Goal: Information Seeking & Learning: Learn about a topic

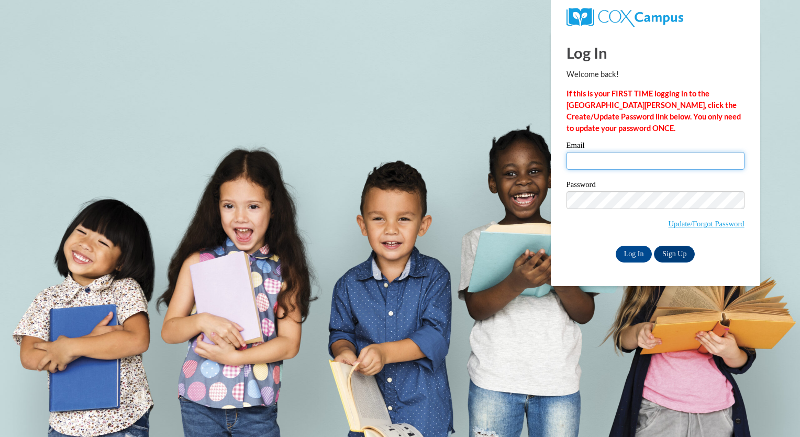
click at [622, 166] on input "Email" at bounding box center [655, 161] width 178 height 18
type input "madibryant@valdosta.edu"
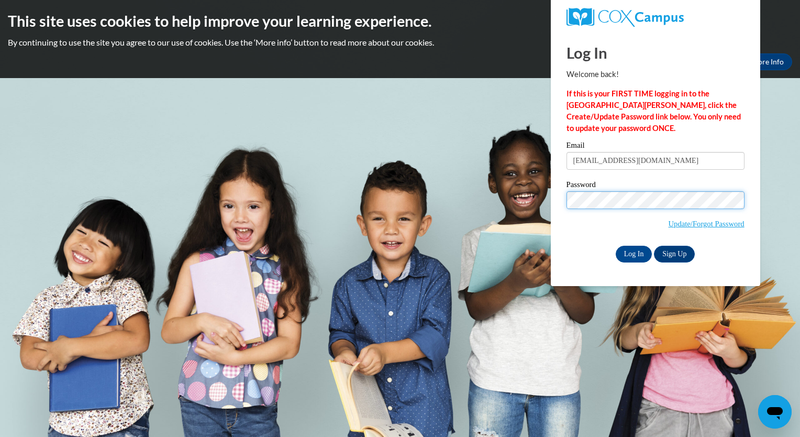
click at [616, 246] on input "Log In" at bounding box center [634, 254] width 37 height 17
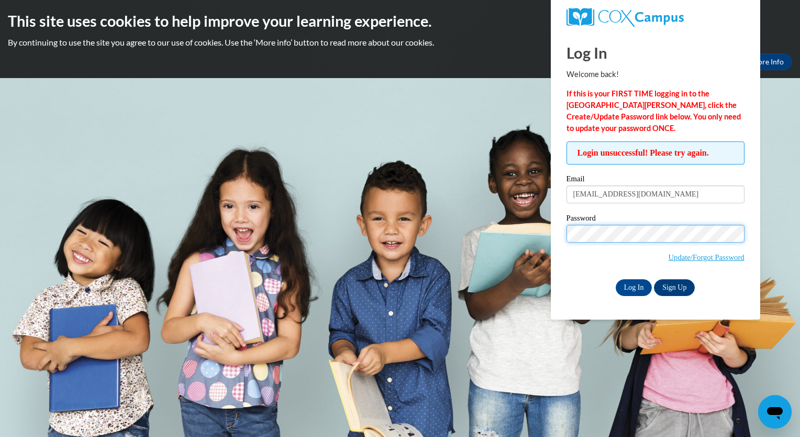
click at [616, 279] on input "Log In" at bounding box center [634, 287] width 37 height 17
click at [716, 243] on span "Update/Forgot Password" at bounding box center [655, 246] width 178 height 43
click at [616, 279] on input "Log In" at bounding box center [634, 287] width 37 height 17
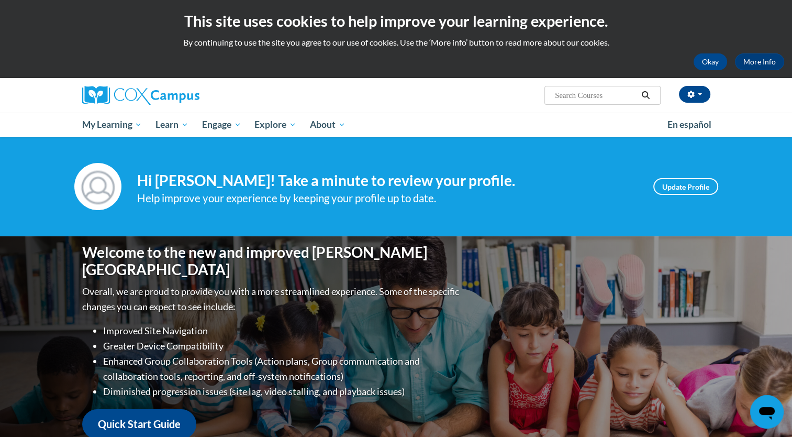
click at [617, 92] on input "Search..." at bounding box center [596, 95] width 84 height 13
type input "reading comp"
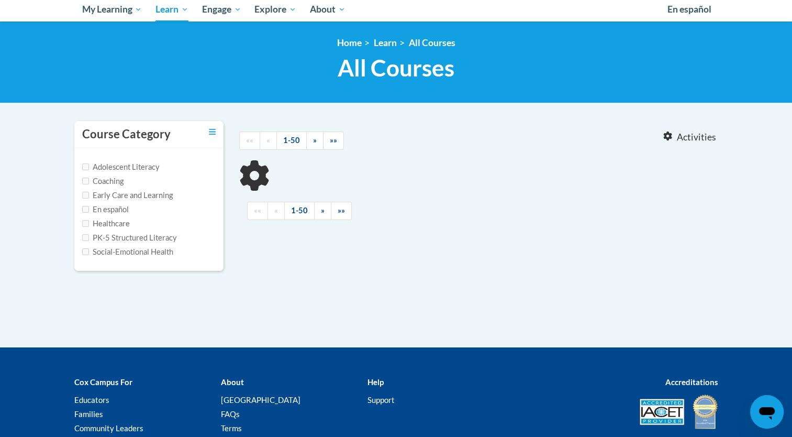
type input "reading comp"
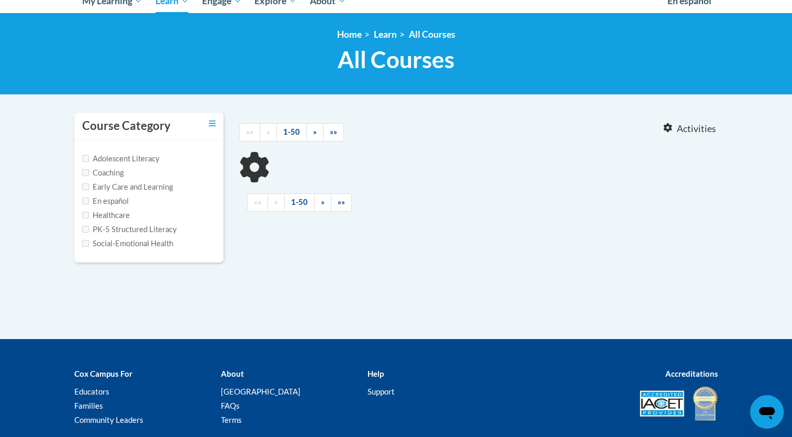
scroll to position [157, 0]
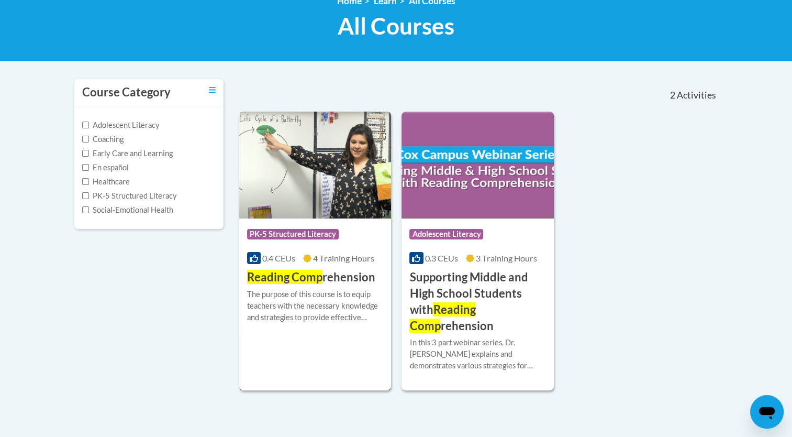
click at [327, 278] on h3 "Reading Comp rehension" at bounding box center [311, 277] width 128 height 16
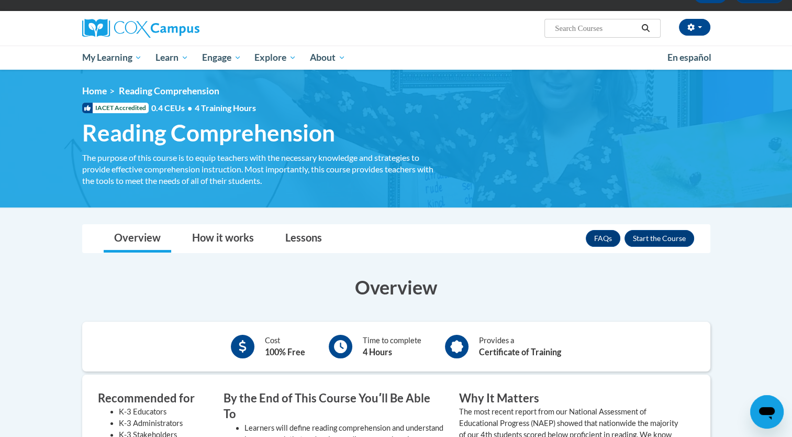
scroll to position [157, 0]
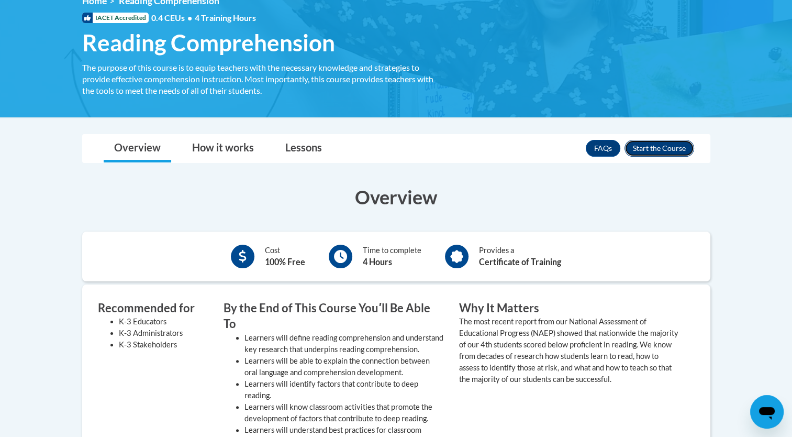
click at [647, 146] on button "Enroll" at bounding box center [660, 148] width 70 height 17
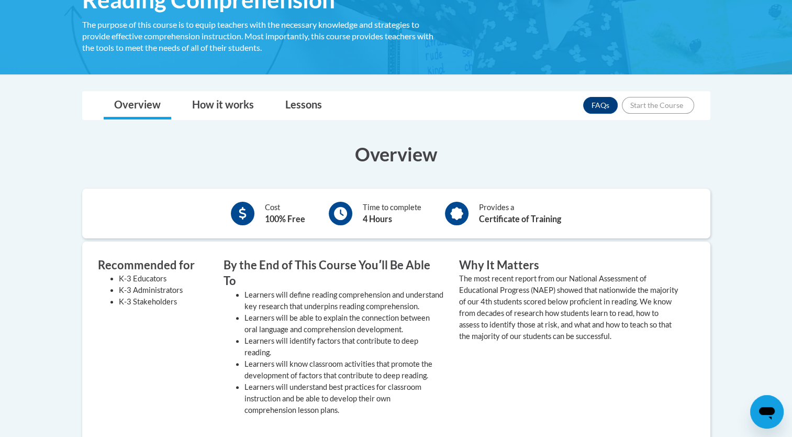
scroll to position [260, 0]
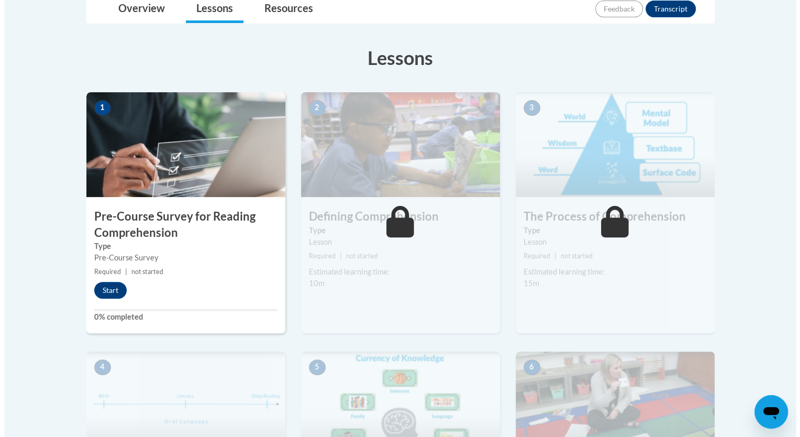
scroll to position [262, 0]
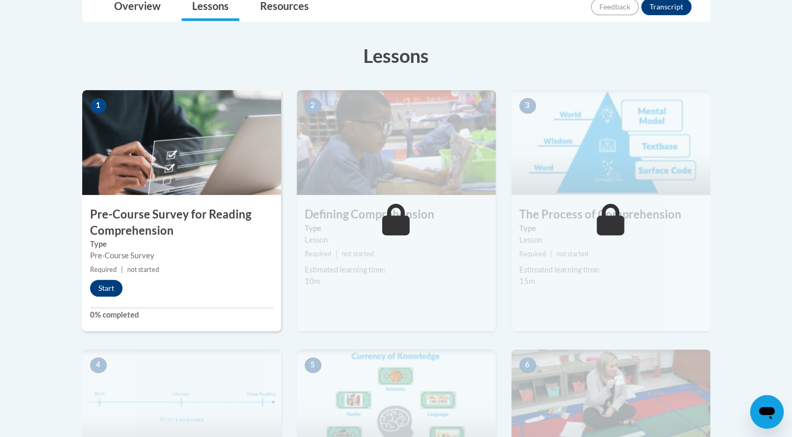
click at [202, 156] on img at bounding box center [181, 142] width 199 height 105
click at [114, 290] on button "Start" at bounding box center [106, 288] width 32 height 17
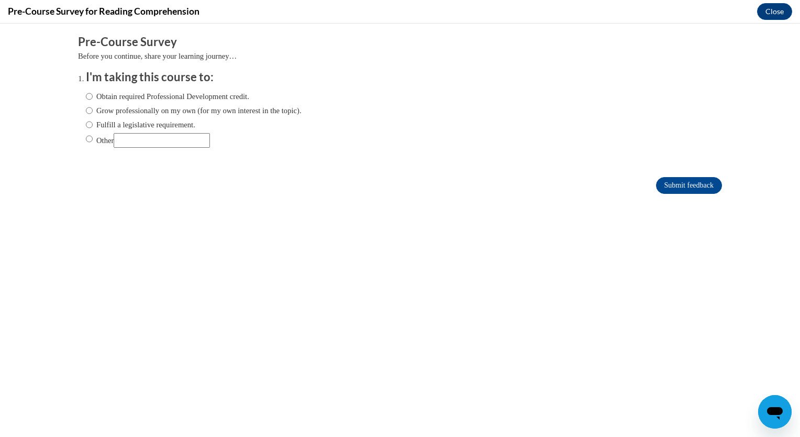
scroll to position [0, 0]
click at [97, 94] on label "Obtain required Professional Development credit." at bounding box center [167, 97] width 163 height 12
click at [93, 94] on input "Obtain required Professional Development credit." at bounding box center [89, 97] width 7 height 12
radio input "true"
click at [679, 181] on input "Submit feedback" at bounding box center [689, 185] width 66 height 17
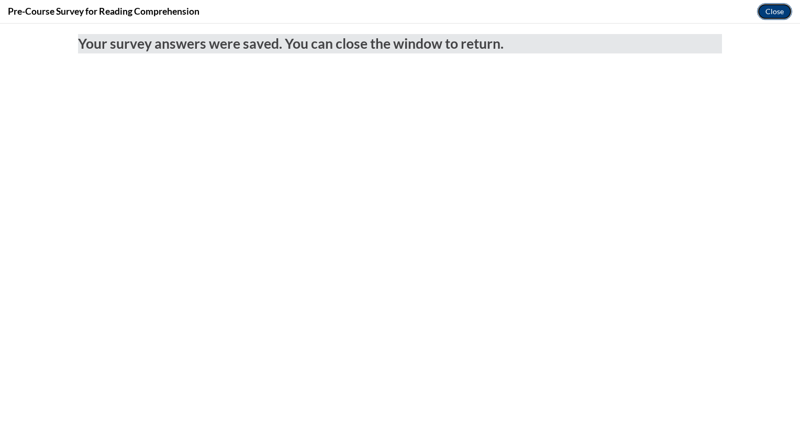
click at [764, 11] on button "Close" at bounding box center [774, 11] width 35 height 17
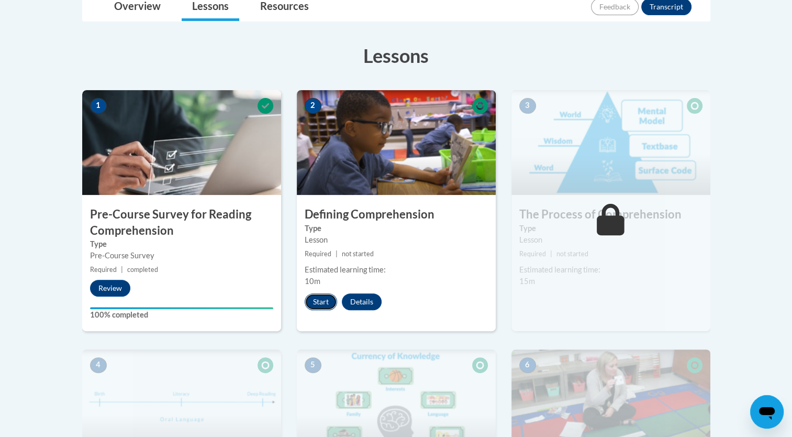
click at [314, 305] on button "Start" at bounding box center [321, 301] width 32 height 17
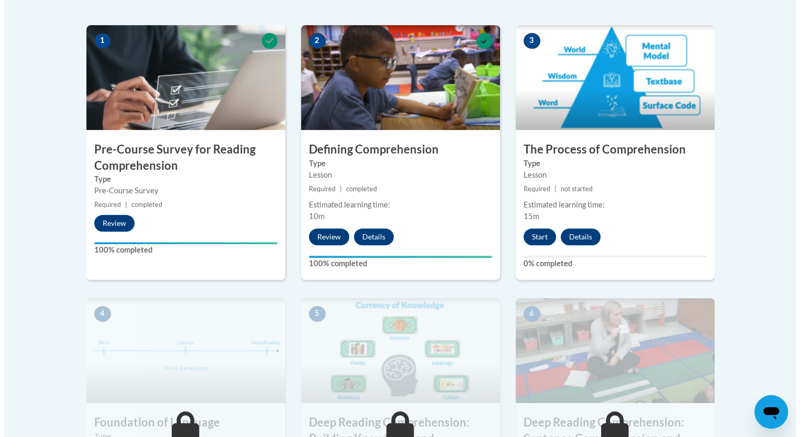
scroll to position [346, 0]
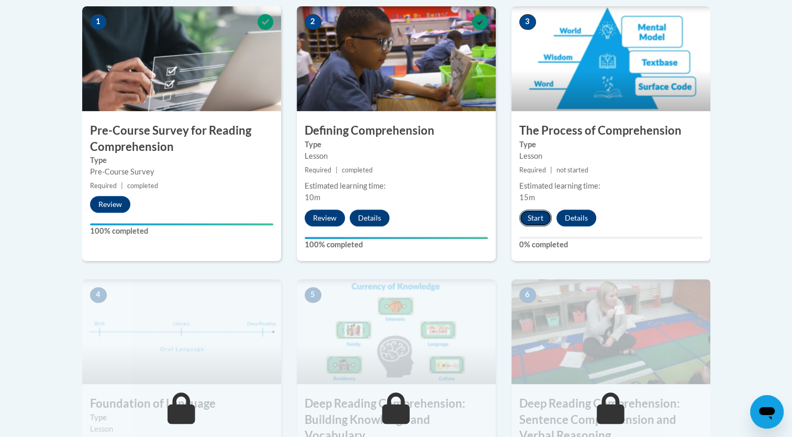
click at [542, 220] on button "Start" at bounding box center [535, 217] width 32 height 17
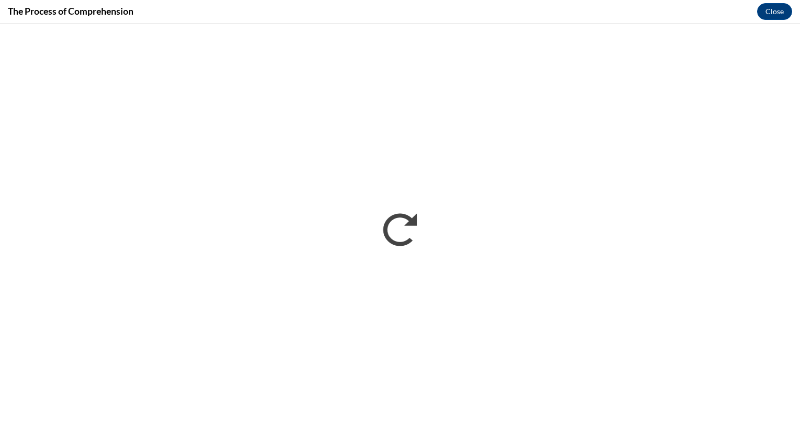
scroll to position [0, 0]
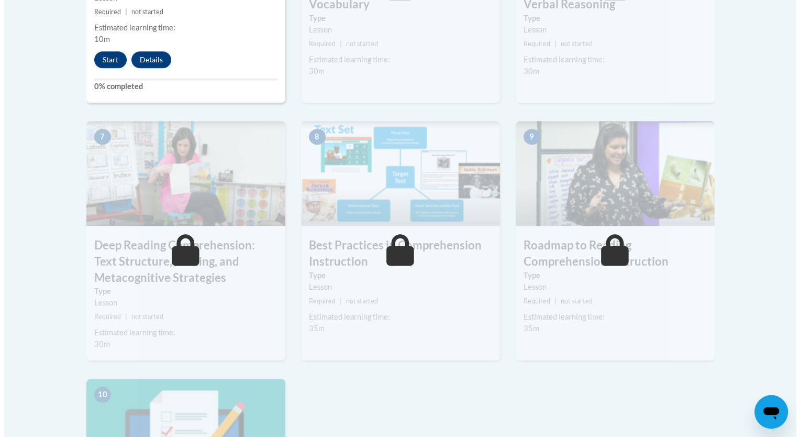
scroll to position [682, 0]
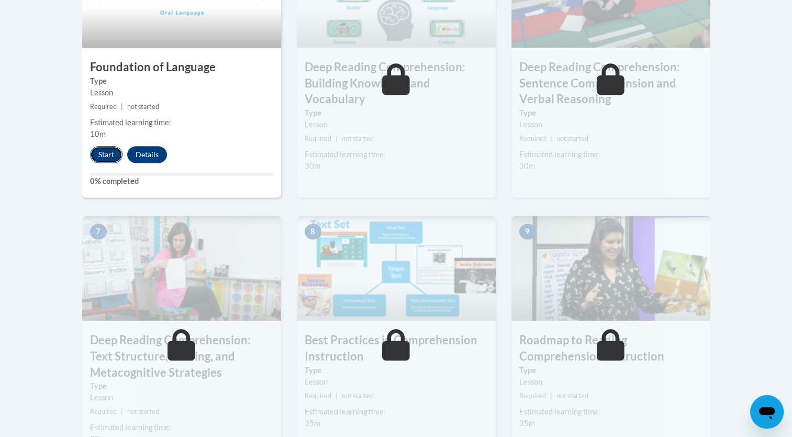
click at [110, 156] on button "Start" at bounding box center [106, 154] width 32 height 17
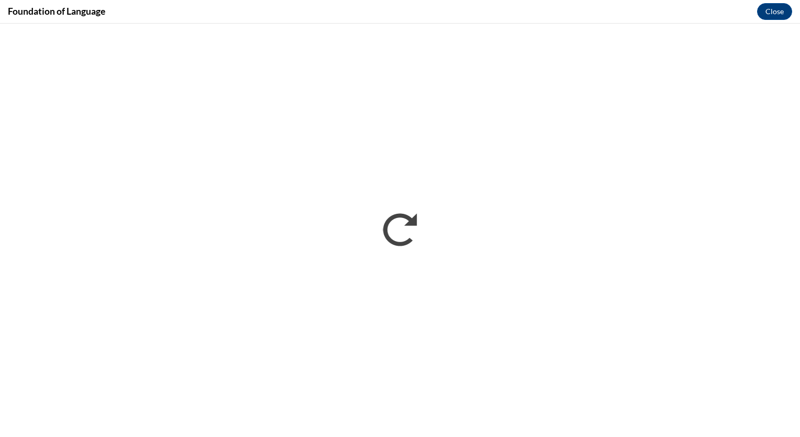
scroll to position [0, 0]
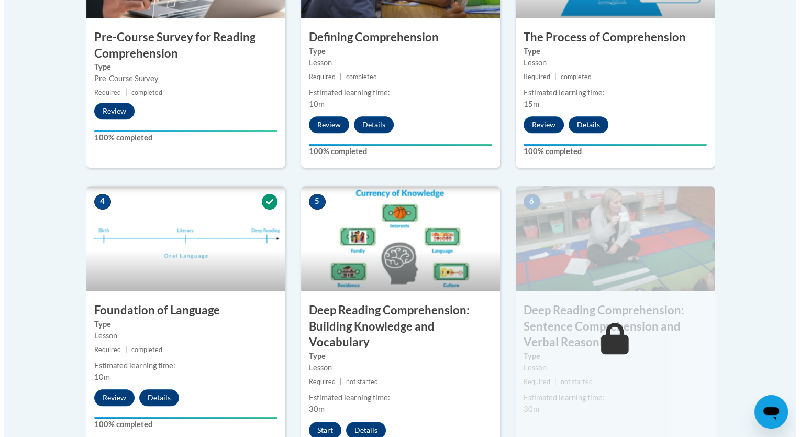
scroll to position [471, 0]
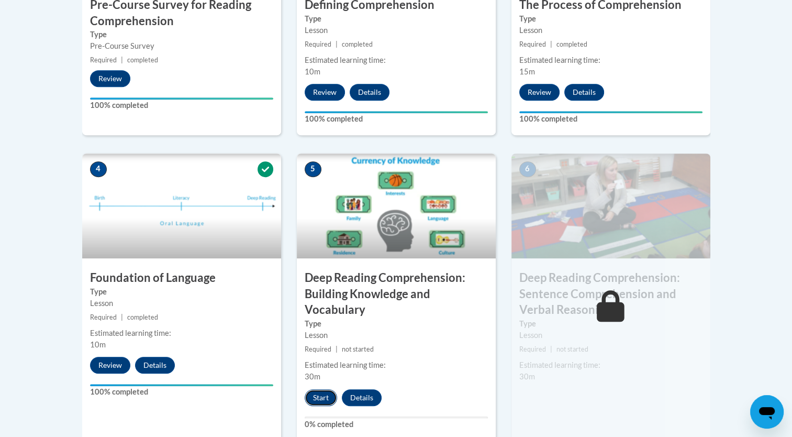
click at [318, 397] on button "Start" at bounding box center [321, 397] width 32 height 17
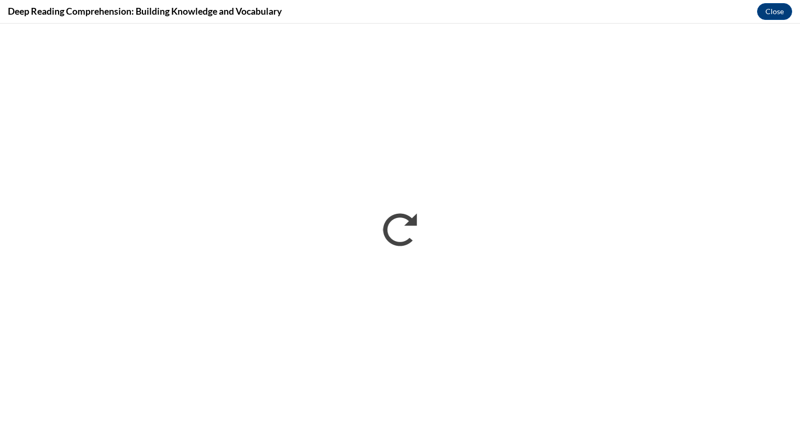
scroll to position [0, 0]
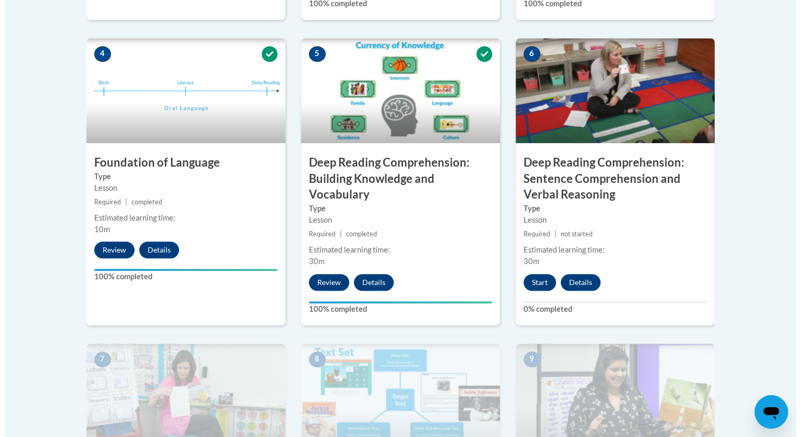
scroll to position [628, 0]
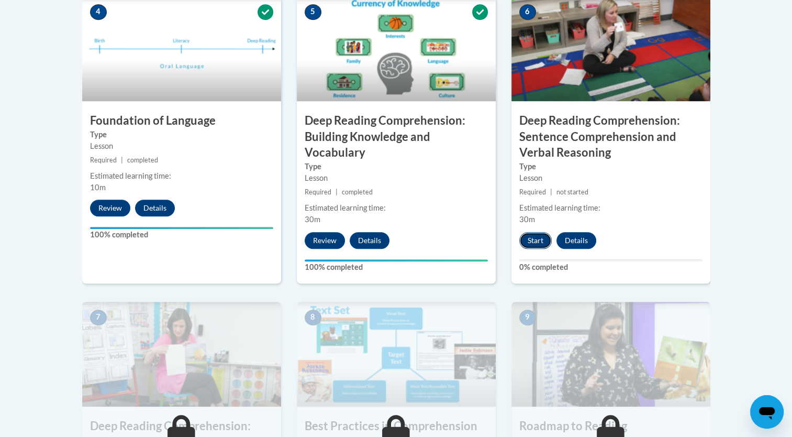
click at [535, 240] on button "Start" at bounding box center [535, 240] width 32 height 17
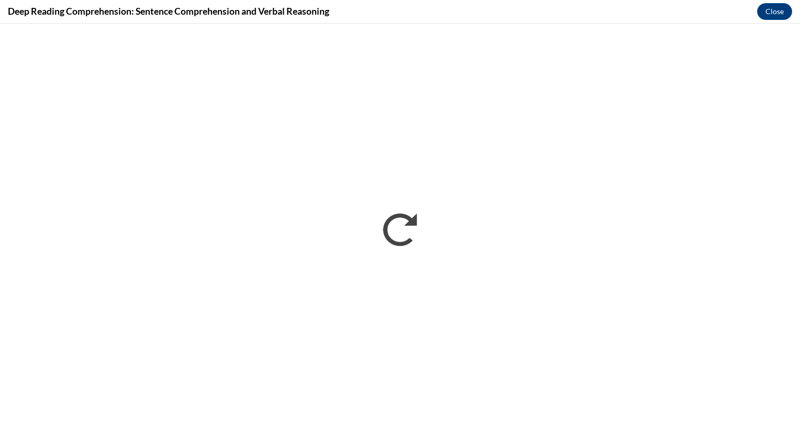
scroll to position [0, 0]
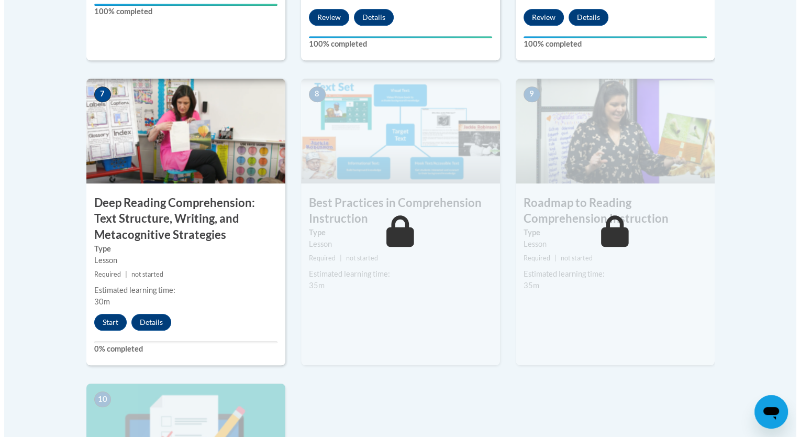
scroll to position [922, 0]
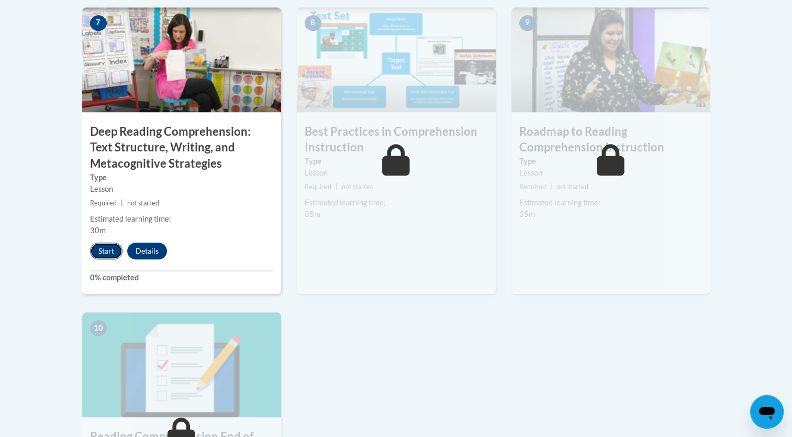
click at [96, 245] on button "Start" at bounding box center [106, 250] width 32 height 17
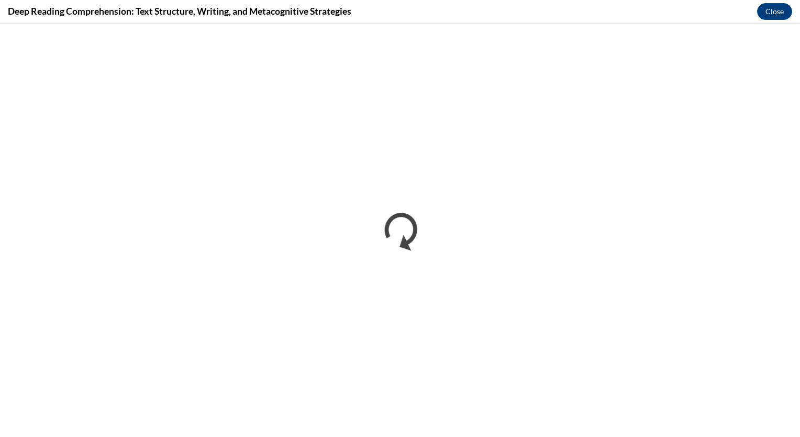
scroll to position [0, 0]
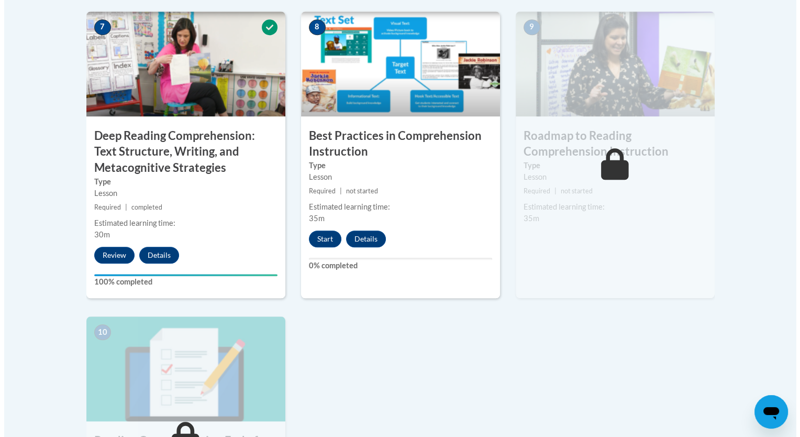
scroll to position [926, 0]
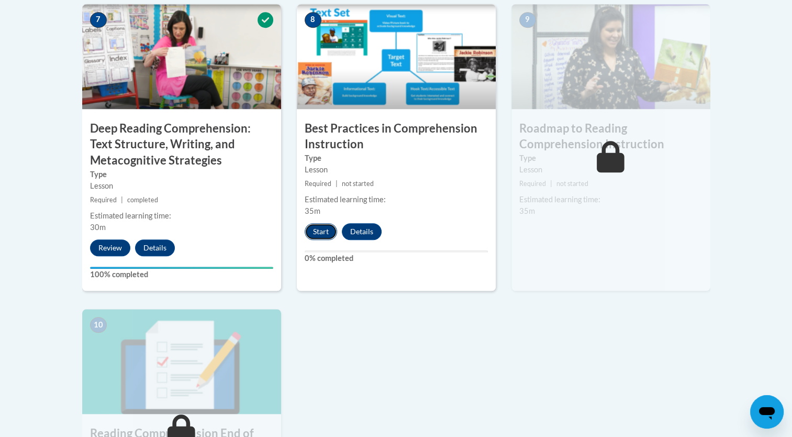
click at [320, 233] on button "Start" at bounding box center [321, 231] width 32 height 17
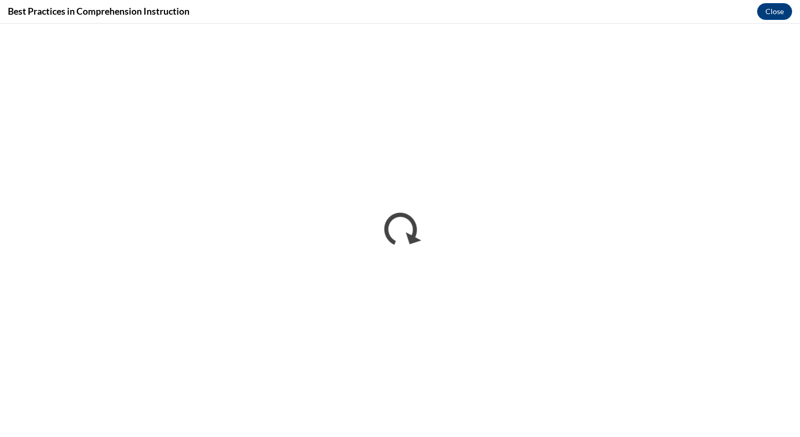
scroll to position [0, 0]
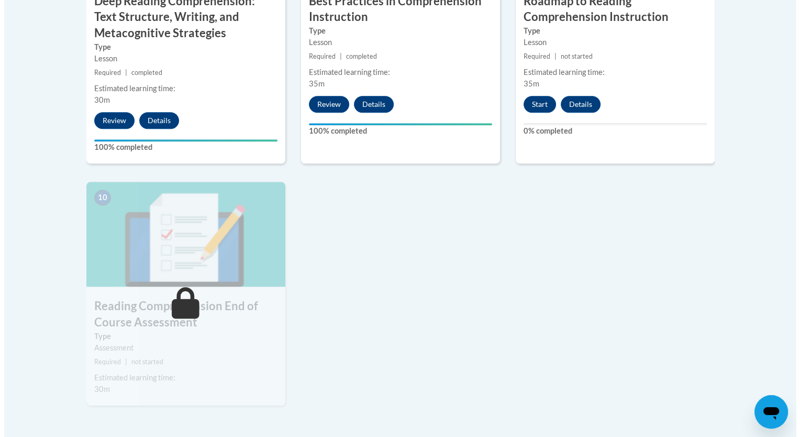
scroll to position [1131, 0]
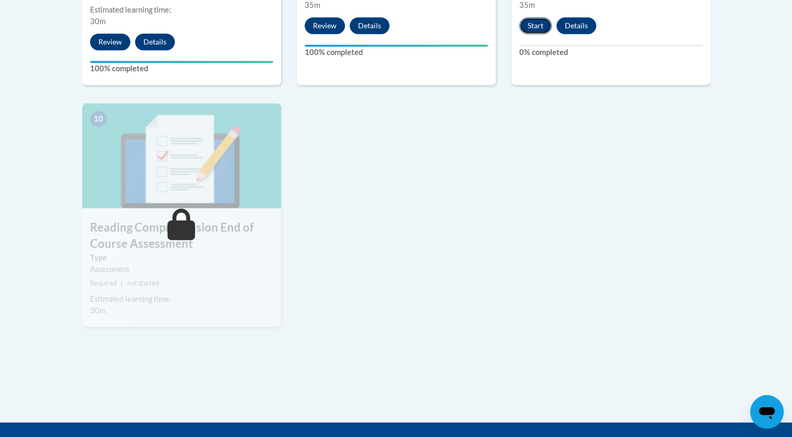
click at [540, 22] on button "Start" at bounding box center [535, 25] width 32 height 17
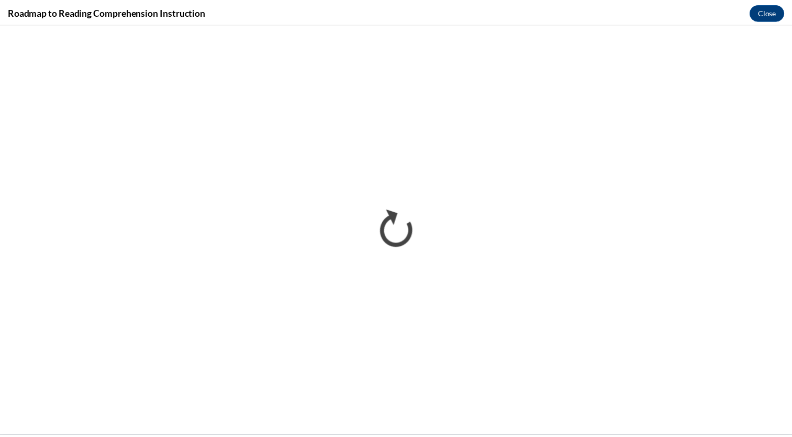
scroll to position [0, 0]
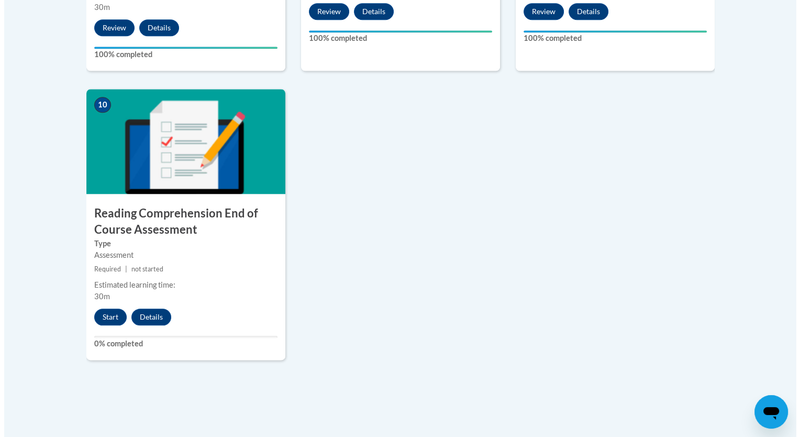
scroll to position [1152, 0]
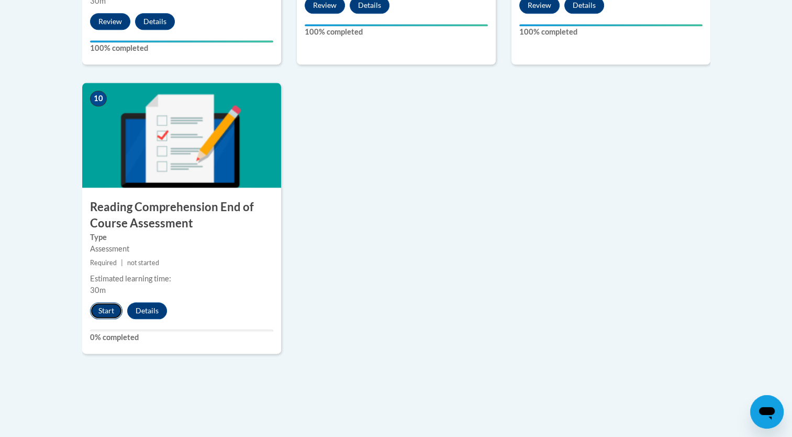
click at [102, 305] on button "Start" at bounding box center [106, 310] width 32 height 17
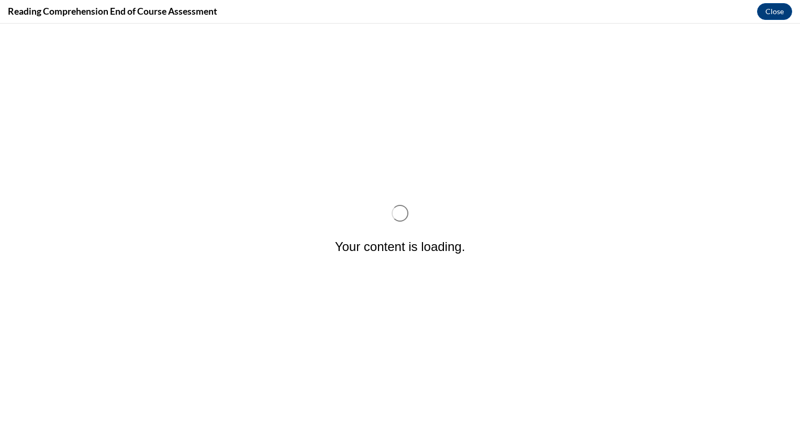
scroll to position [0, 0]
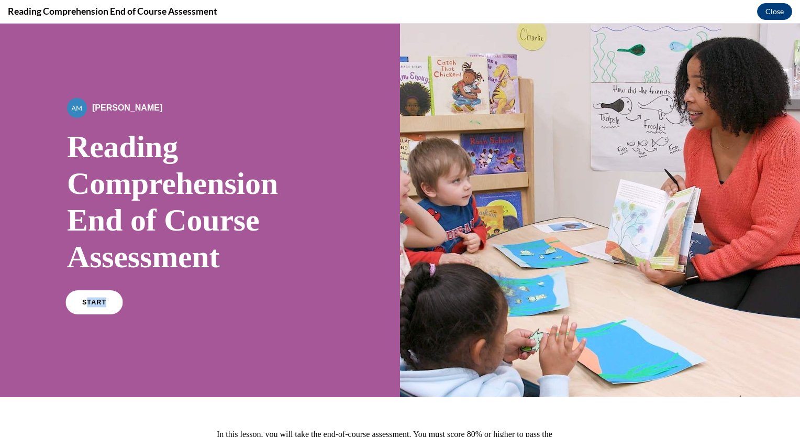
drag, startPoint x: 128, startPoint y: 286, endPoint x: 85, endPoint y: 303, distance: 45.8
click at [85, 303] on div "By Alexander Mackey Reading Comprehension End of Course Assessment START" at bounding box center [200, 210] width 266 height 225
drag, startPoint x: 85, startPoint y: 303, endPoint x: 95, endPoint y: 299, distance: 10.1
click at [95, 299] on span "START" at bounding box center [94, 302] width 24 height 8
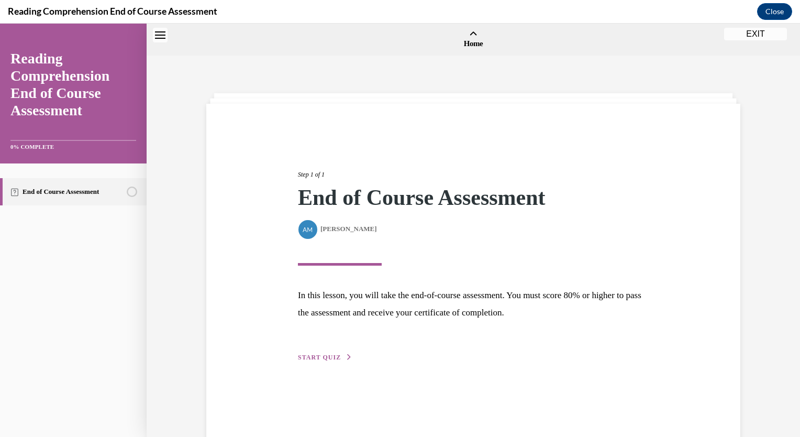
scroll to position [32, 0]
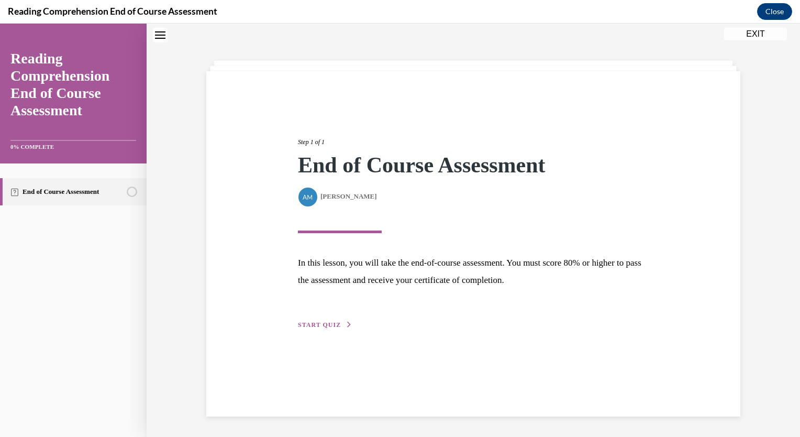
click at [324, 321] on span "START QUIZ" at bounding box center [319, 324] width 43 height 7
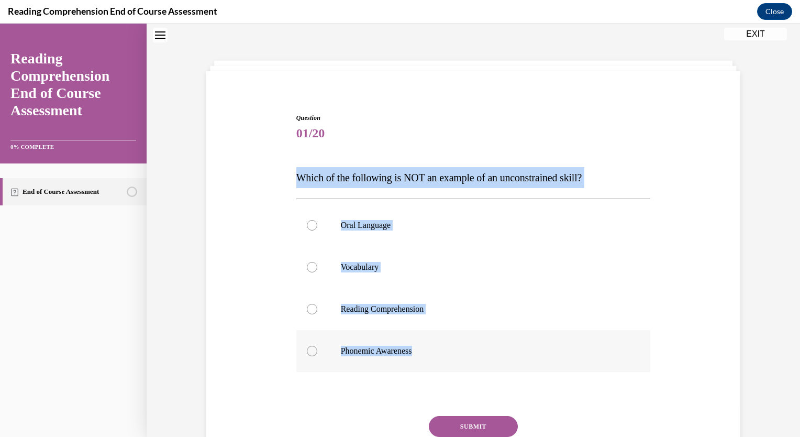
drag, startPoint x: 294, startPoint y: 179, endPoint x: 468, endPoint y: 338, distance: 236.0
click at [468, 338] on div "Question 01/20 Which of the following is NOT an example of an unconstrained ski…" at bounding box center [473, 307] width 354 height 388
copy div "Which of the following is NOT an example of an unconstrained skill? Oral Langua…"
drag, startPoint x: 357, startPoint y: 174, endPoint x: 348, endPoint y: 45, distance: 129.6
click at [357, 173] on span "Which of the following is NOT an example of an unconstrained skill?" at bounding box center [439, 178] width 286 height 12
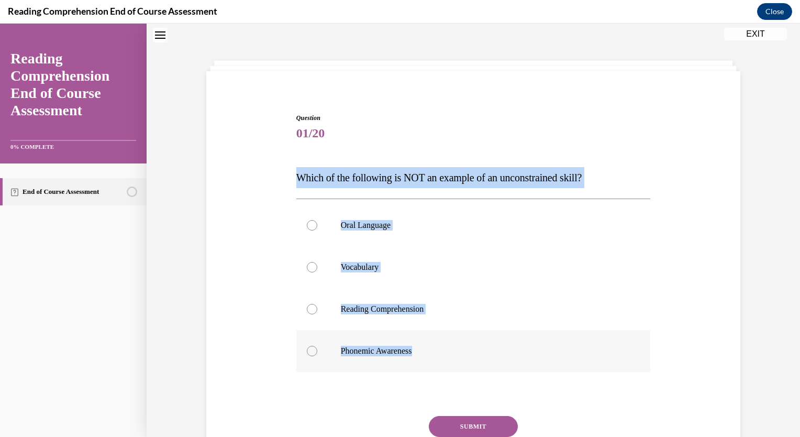
click at [381, 354] on p "Phonemic Awareness" at bounding box center [483, 351] width 284 height 10
click at [317, 354] on input "Phonemic Awareness" at bounding box center [312, 351] width 10 height 10
radio input "true"
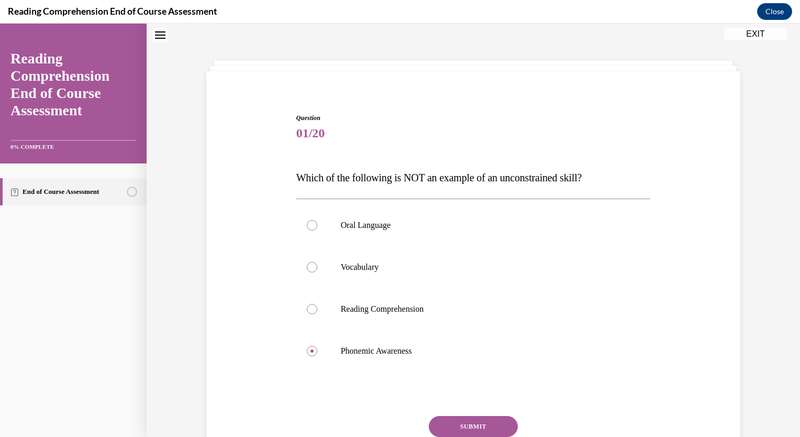
click at [462, 419] on button "SUBMIT" at bounding box center [473, 426] width 89 height 21
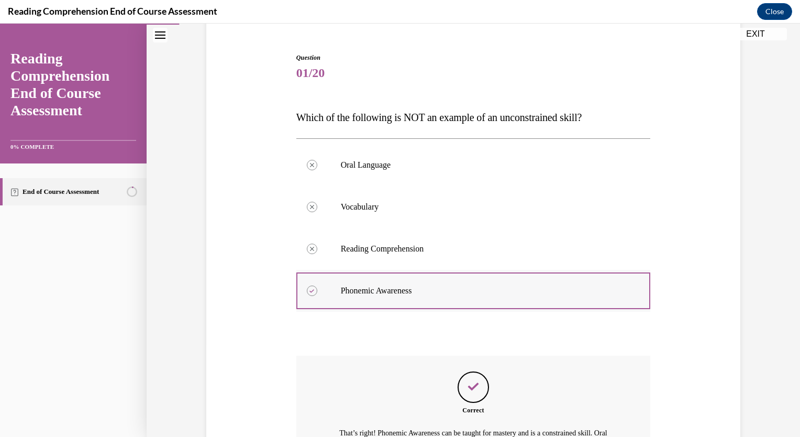
scroll to position [227, 0]
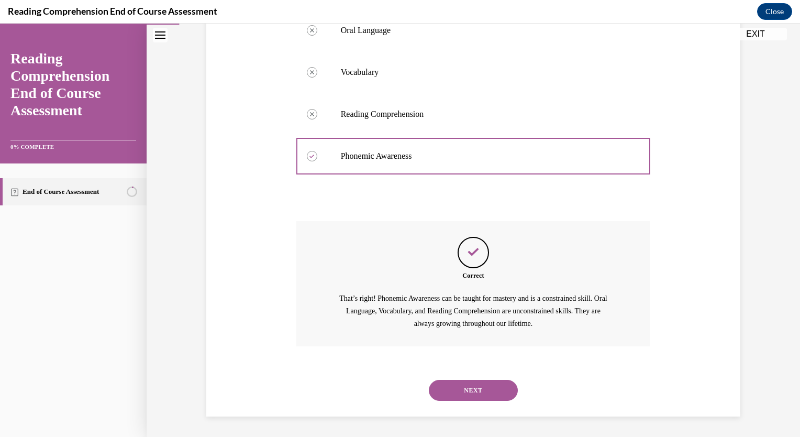
click at [505, 399] on button "NEXT" at bounding box center [473, 390] width 89 height 21
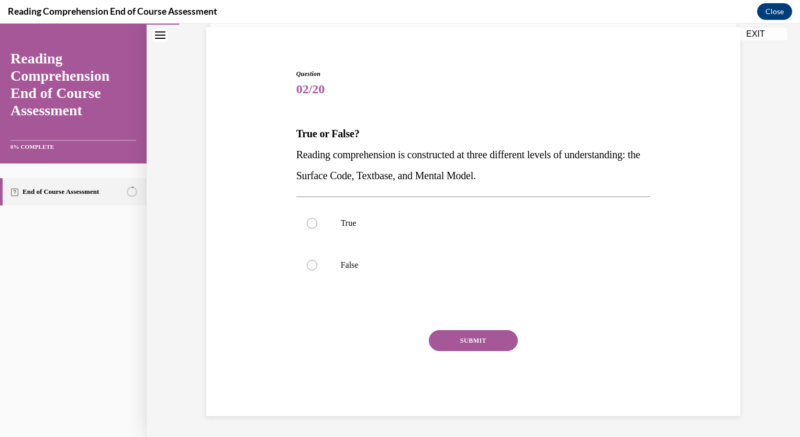
scroll to position [76, 0]
drag, startPoint x: 289, startPoint y: 136, endPoint x: 583, endPoint y: 166, distance: 295.8
click at [583, 166] on div "Question 02/20 True or False? Reading comprehension is constructed at three dif…" at bounding box center [474, 235] width 360 height 362
copy div "True or False? Reading comprehension is constructed at three different levels o…"
click at [326, 223] on label "True" at bounding box center [473, 224] width 354 height 42
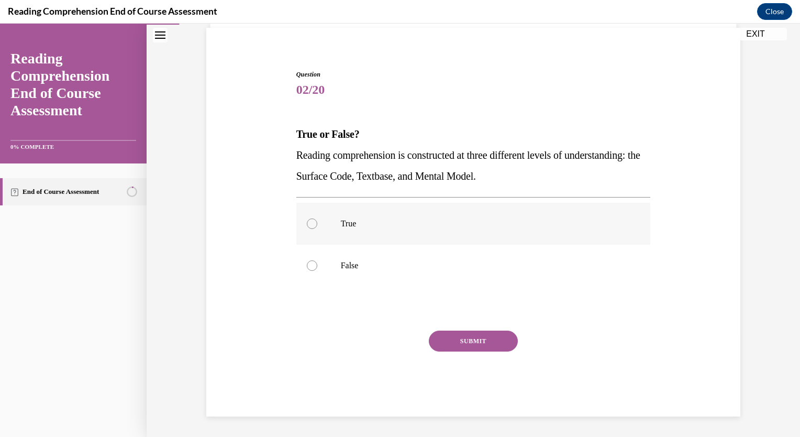
click at [317, 223] on input "True" at bounding box center [312, 223] width 10 height 10
radio input "true"
click at [480, 336] on button "SUBMIT" at bounding box center [473, 340] width 89 height 21
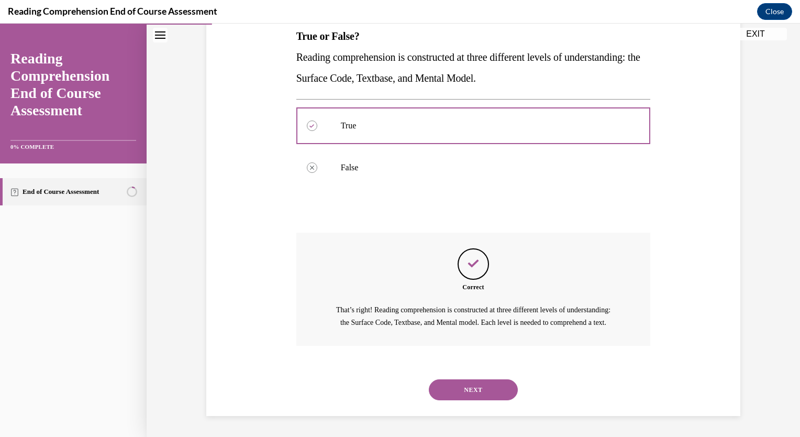
scroll to position [185, 0]
click at [459, 394] on button "NEXT" at bounding box center [473, 389] width 89 height 21
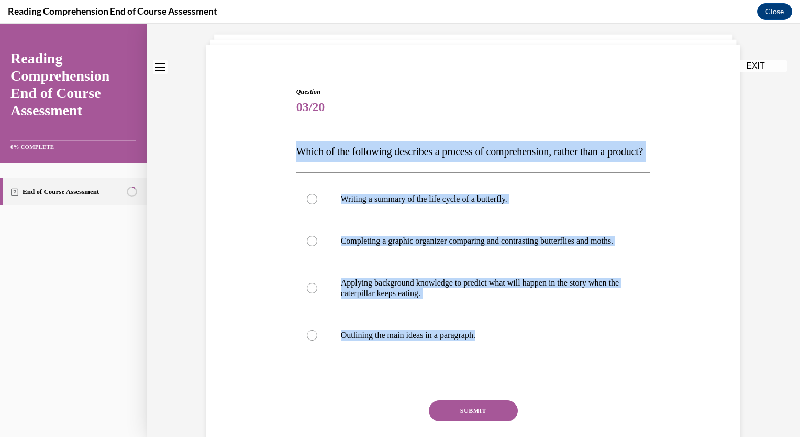
scroll to position [160, 0]
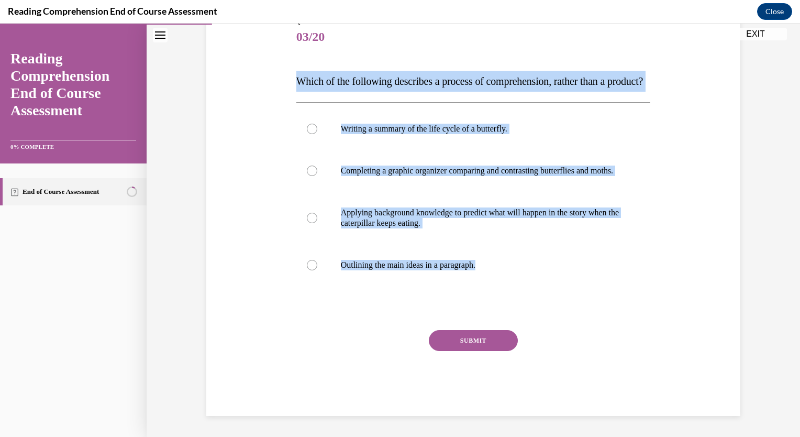
drag, startPoint x: 293, startPoint y: 206, endPoint x: 481, endPoint y: 294, distance: 207.3
click at [481, 294] on div "Question 03/20 Which of the following describes a process of comprehension, rat…" at bounding box center [473, 216] width 354 height 399
copy div "Which of the following describes a process of comprehension, rather than a prod…"
click at [403, 219] on p "Applying background knowledge to predict what will happen in the story when the…" at bounding box center [483, 217] width 284 height 21
click at [317, 219] on input "Applying background knowledge to predict what will happen in the story when the…" at bounding box center [312, 218] width 10 height 10
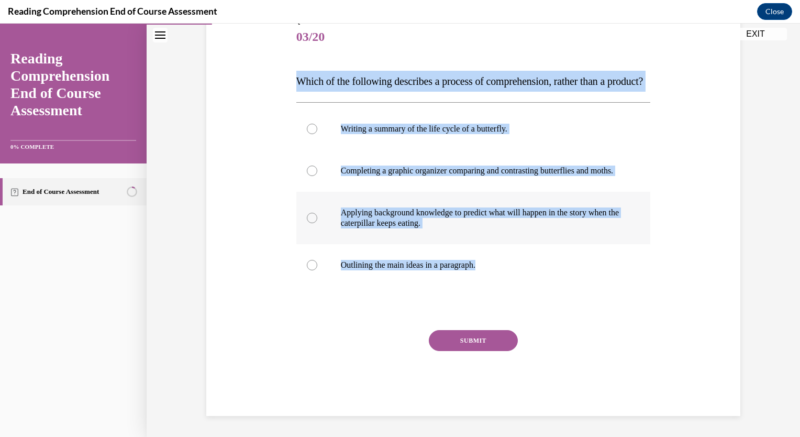
radio input "true"
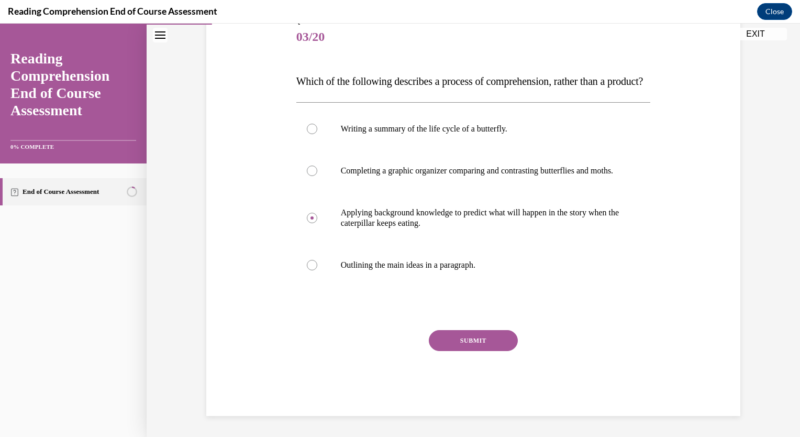
click at [480, 342] on button "SUBMIT" at bounding box center [473, 340] width 89 height 21
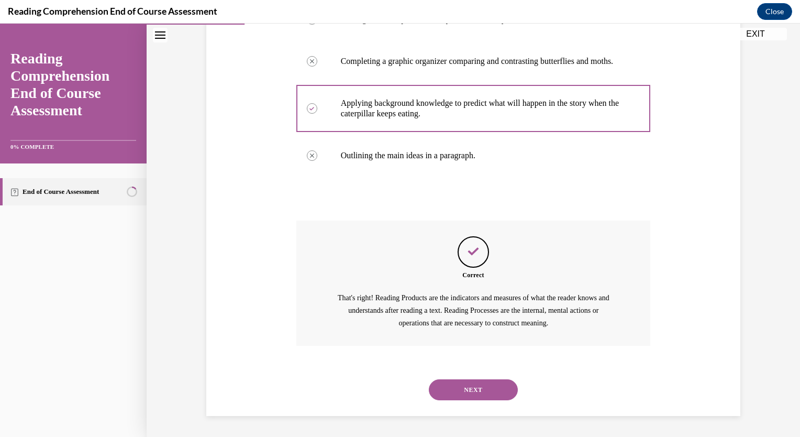
scroll to position [269, 0]
click at [461, 388] on button "NEXT" at bounding box center [473, 389] width 89 height 21
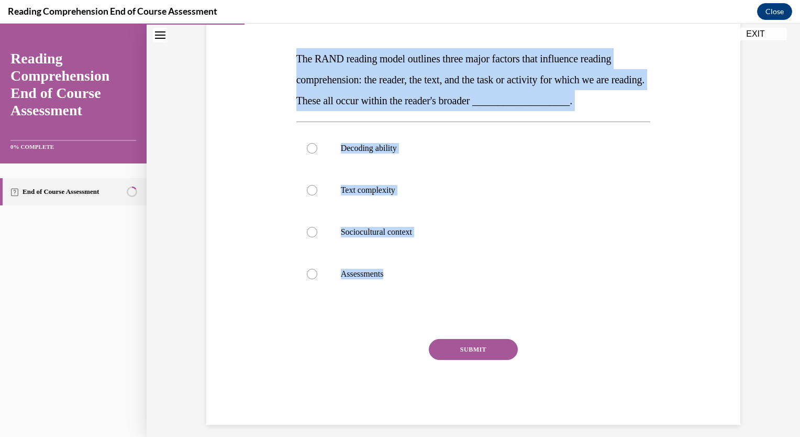
scroll to position [157, 0]
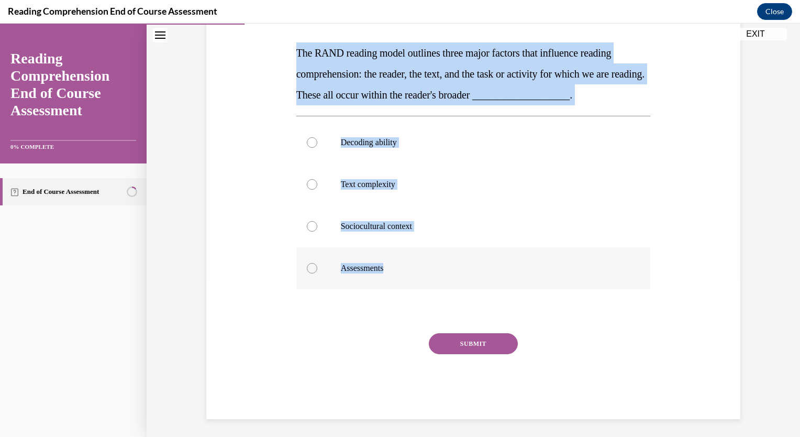
drag, startPoint x: 293, startPoint y: 212, endPoint x: 403, endPoint y: 282, distance: 130.7
click at [403, 282] on div "Question 04/20 The RAND reading model outlines three major factors that influen…" at bounding box center [473, 203] width 354 height 430
copy div "The RAND reading model outlines three major factors that influence reading comp…"
click at [400, 225] on p "Sociocultural context" at bounding box center [483, 226] width 284 height 10
click at [317, 225] on input "Sociocultural context" at bounding box center [312, 226] width 10 height 10
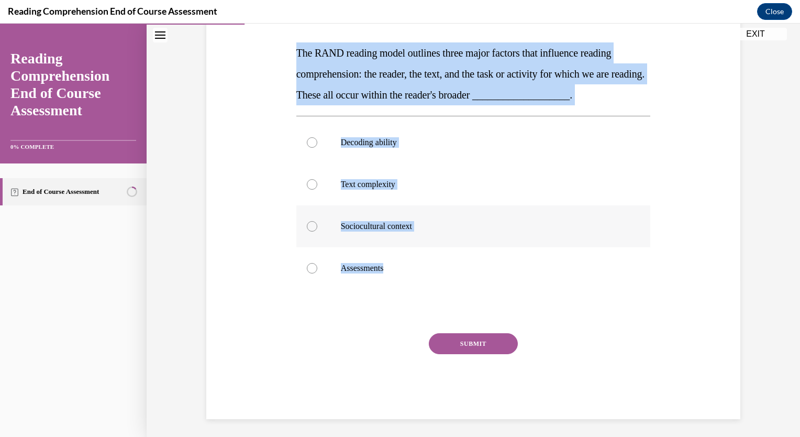
radio input "true"
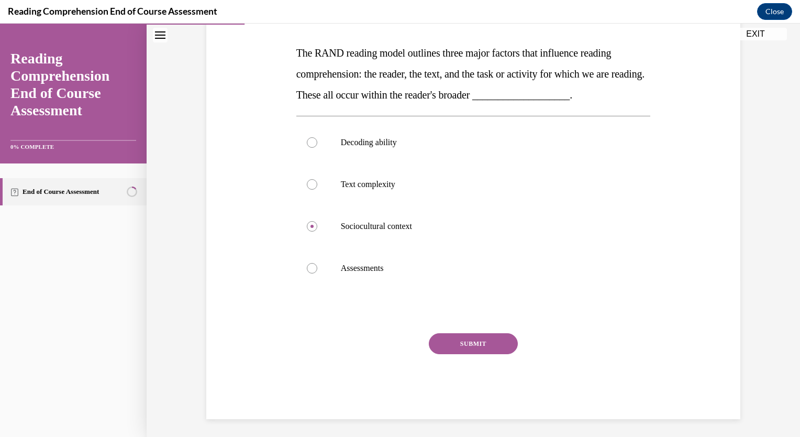
click at [463, 351] on button "SUBMIT" at bounding box center [473, 343] width 89 height 21
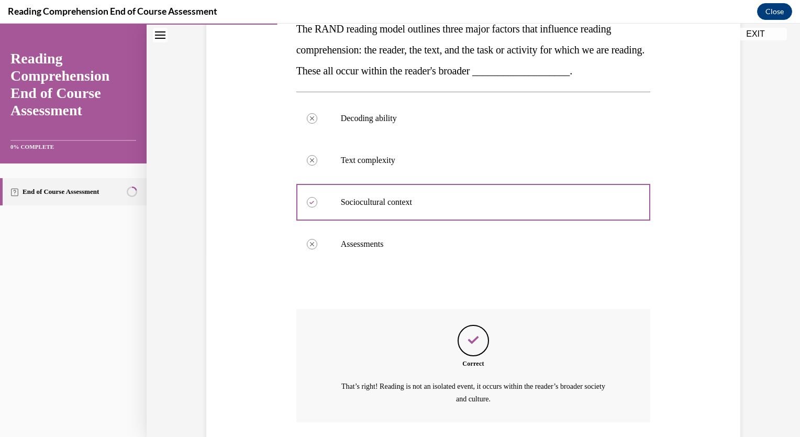
scroll to position [257, 0]
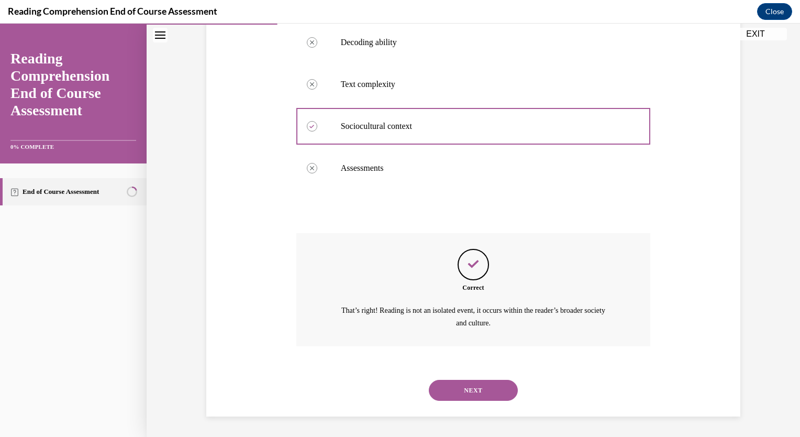
click at [454, 384] on button "NEXT" at bounding box center [473, 390] width 89 height 21
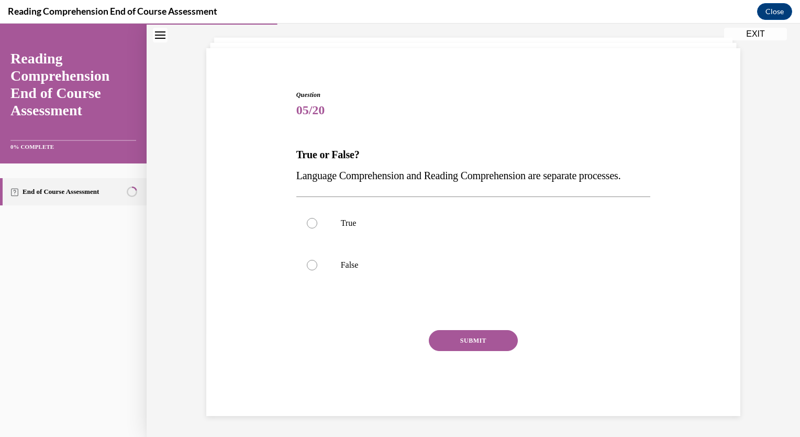
scroll to position [76, 0]
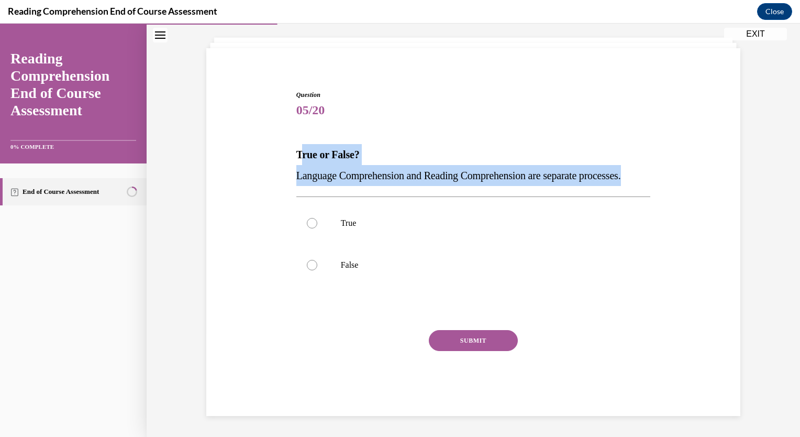
drag, startPoint x: 296, startPoint y: 132, endPoint x: 346, endPoint y: 181, distance: 69.2
click at [346, 181] on div "True or False? Language Comprehension and Reading Comprehension are separate pr…" at bounding box center [473, 165] width 354 height 42
copy div "rue or False? Language Comprehension and Reading Comprehension are separate pro…"
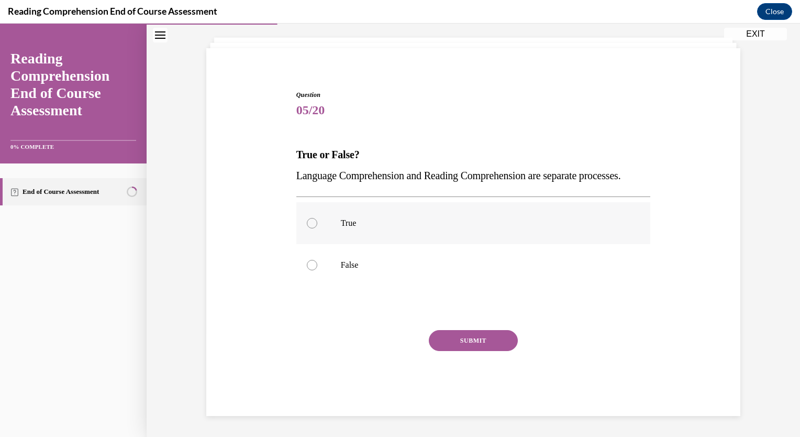
click at [373, 219] on p "True" at bounding box center [483, 223] width 284 height 10
click at [317, 219] on input "True" at bounding box center [312, 223] width 10 height 10
radio input "true"
click at [396, 269] on p "False" at bounding box center [483, 265] width 284 height 10
click at [317, 269] on input "False" at bounding box center [312, 265] width 10 height 10
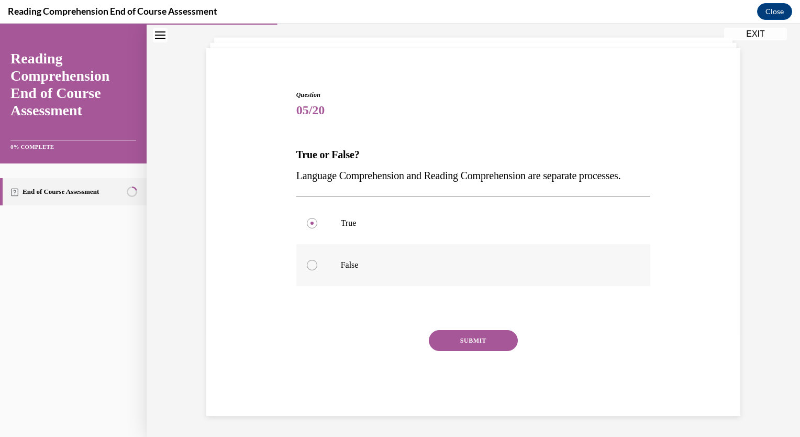
radio input "true"
click at [477, 342] on button "SUBMIT" at bounding box center [473, 340] width 89 height 21
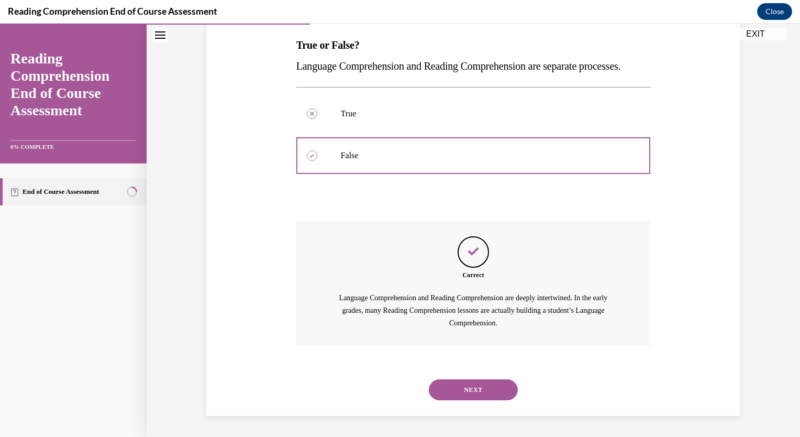
scroll to position [185, 0]
click at [492, 386] on button "NEXT" at bounding box center [473, 389] width 89 height 21
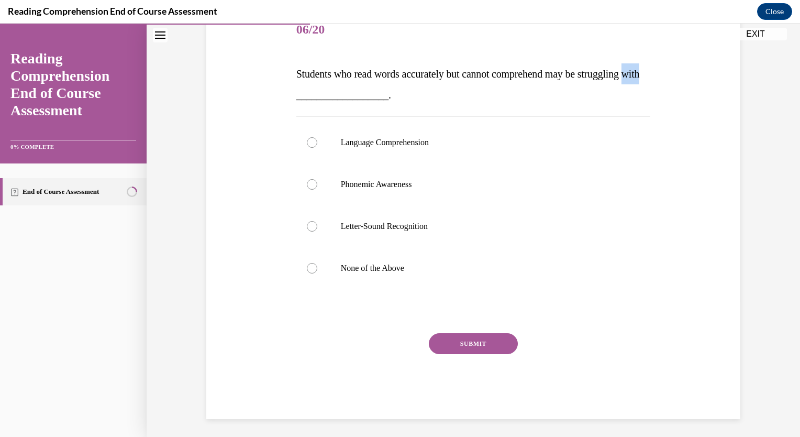
scroll to position [139, 0]
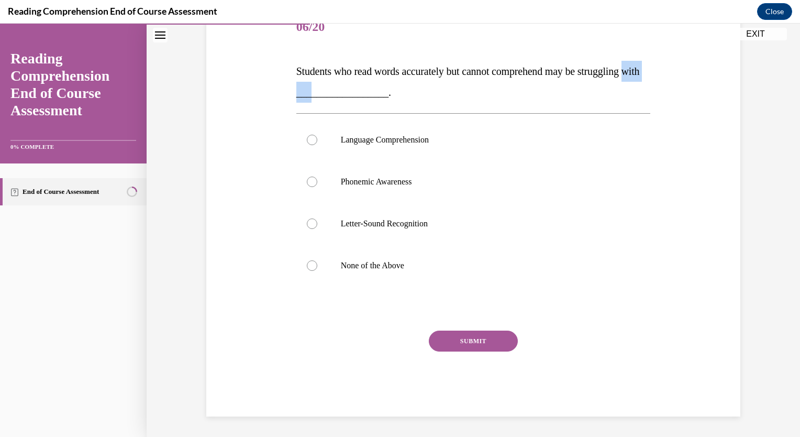
drag, startPoint x: 295, startPoint y: 89, endPoint x: 330, endPoint y: 92, distance: 34.7
click at [330, 92] on span "Students who read words accurately but cannot comprehend may be struggling with…" at bounding box center [467, 81] width 343 height 32
drag, startPoint x: 330, startPoint y: 92, endPoint x: 295, endPoint y: 64, distance: 44.3
click at [296, 63] on p "Students who read words accurately but cannot comprehend may be struggling with…" at bounding box center [473, 82] width 354 height 42
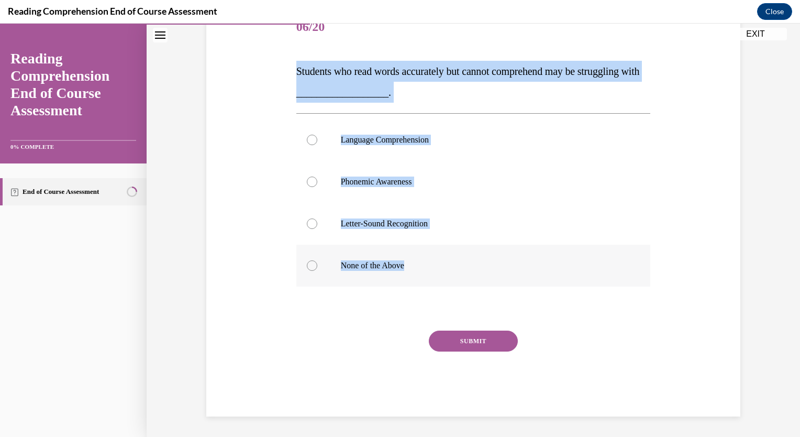
drag, startPoint x: 293, startPoint y: 68, endPoint x: 415, endPoint y: 268, distance: 234.7
click at [415, 268] on div "Question 06/20 Students who read words accurately but cannot comprehend may be …" at bounding box center [473, 211] width 354 height 409
copy div "Students who read words accurately but cannot comprehend may be struggling with…"
click at [379, 129] on label "Language Comprehension" at bounding box center [473, 140] width 354 height 42
click at [317, 135] on input "Language Comprehension" at bounding box center [312, 140] width 10 height 10
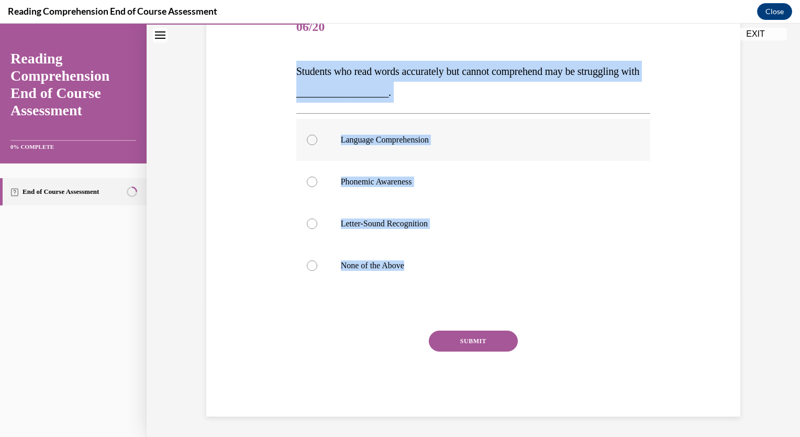
radio input "true"
click at [480, 336] on button "SUBMIT" at bounding box center [473, 340] width 89 height 21
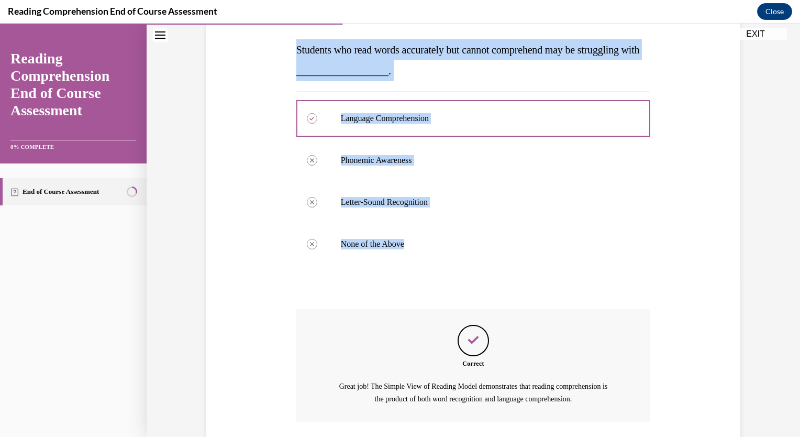
scroll to position [236, 0]
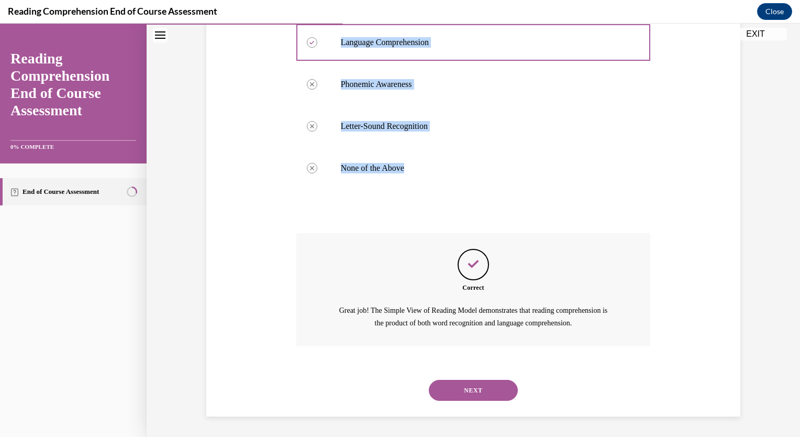
click at [485, 386] on button "NEXT" at bounding box center [473, 390] width 89 height 21
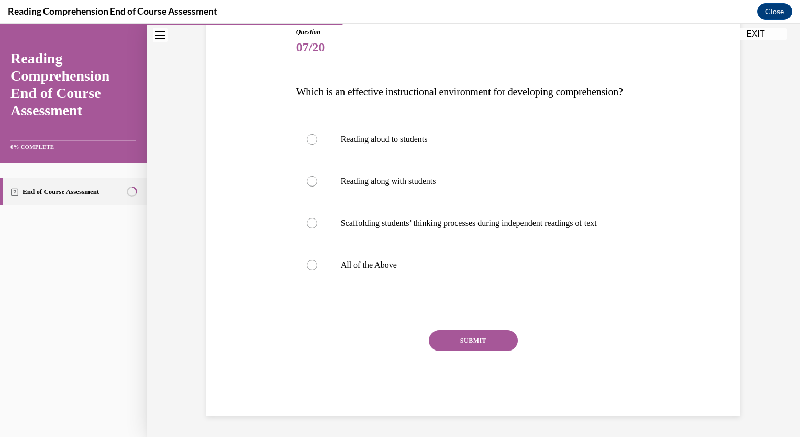
scroll to position [117, 0]
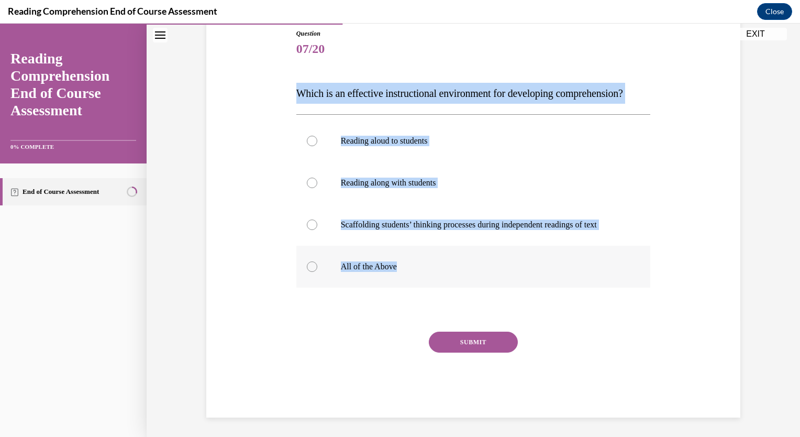
drag, startPoint x: 293, startPoint y: 95, endPoint x: 430, endPoint y: 282, distance: 231.9
click at [430, 282] on div "Question 07/20 Which is an effective instructional environment for developing c…" at bounding box center [473, 223] width 354 height 388
copy div "Which is an effective instructional environment for developing comprehension? R…"
click at [383, 272] on p "All of the Above" at bounding box center [483, 266] width 284 height 10
click at [317, 272] on input "All of the Above" at bounding box center [312, 266] width 10 height 10
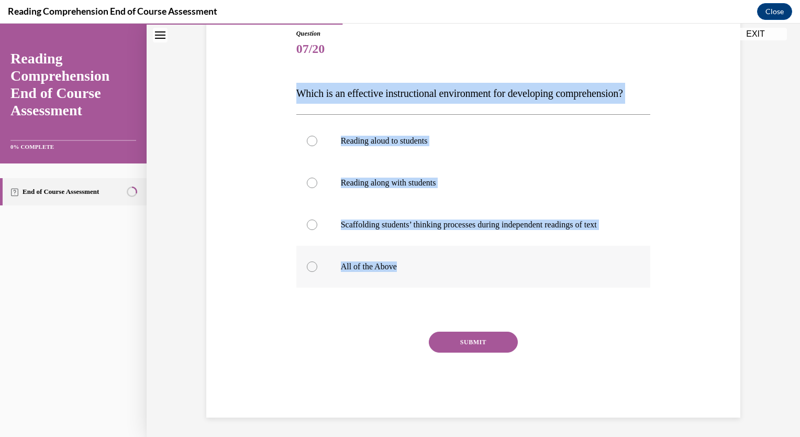
radio input "true"
click at [473, 352] on button "SUBMIT" at bounding box center [473, 341] width 89 height 21
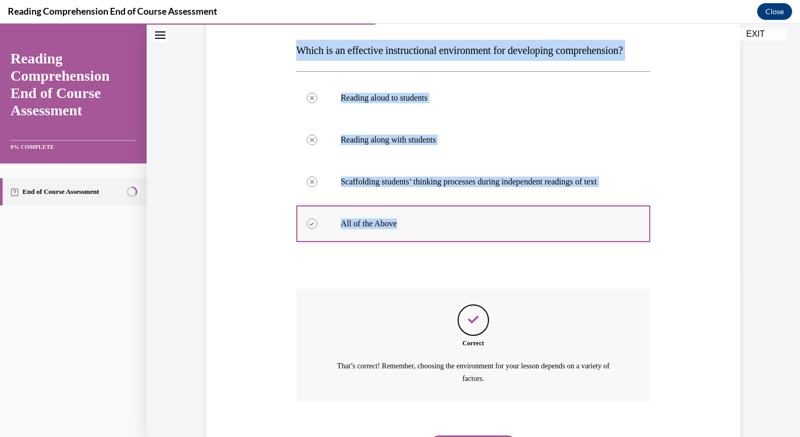
scroll to position [236, 0]
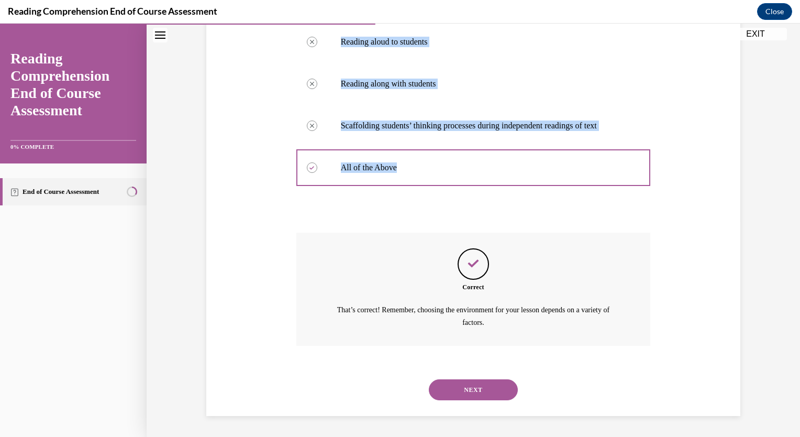
click at [466, 384] on button "NEXT" at bounding box center [473, 389] width 89 height 21
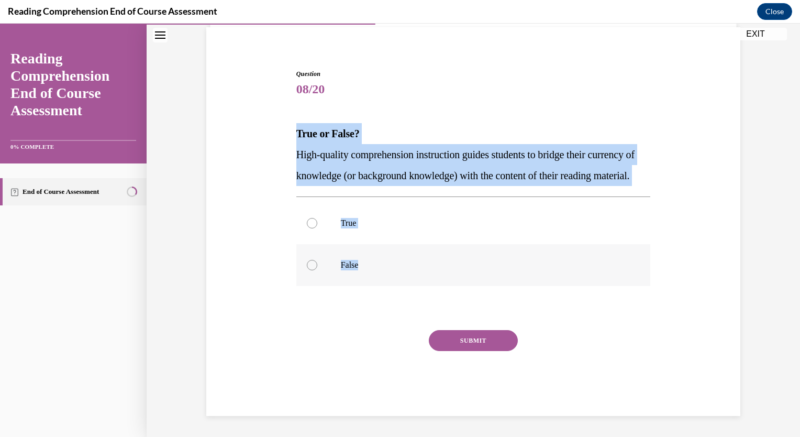
drag, startPoint x: 291, startPoint y: 105, endPoint x: 375, endPoint y: 263, distance: 179.2
click at [375, 263] on div "Question 08/20 True or False? High-quality comprehension instruction guides stu…" at bounding box center [474, 234] width 360 height 362
copy div "True or False? High-quality comprehension instruction guides students to bridge…"
click at [333, 219] on label "True" at bounding box center [473, 223] width 354 height 42
click at [317, 219] on input "True" at bounding box center [312, 223] width 10 height 10
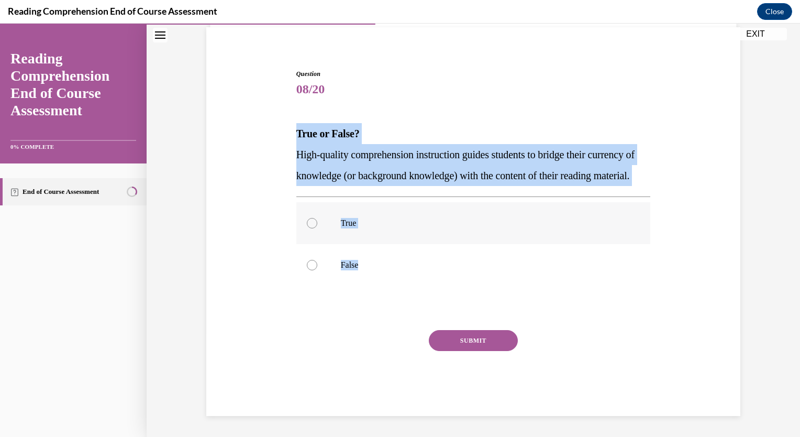
radio input "true"
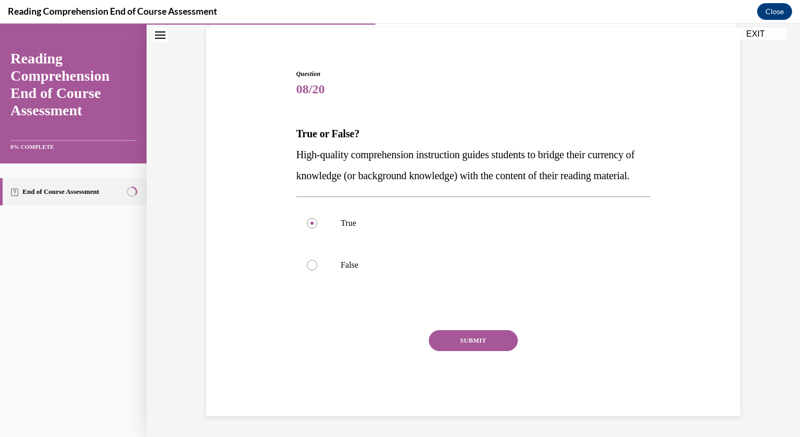
click at [466, 339] on button "SUBMIT" at bounding box center [473, 340] width 89 height 21
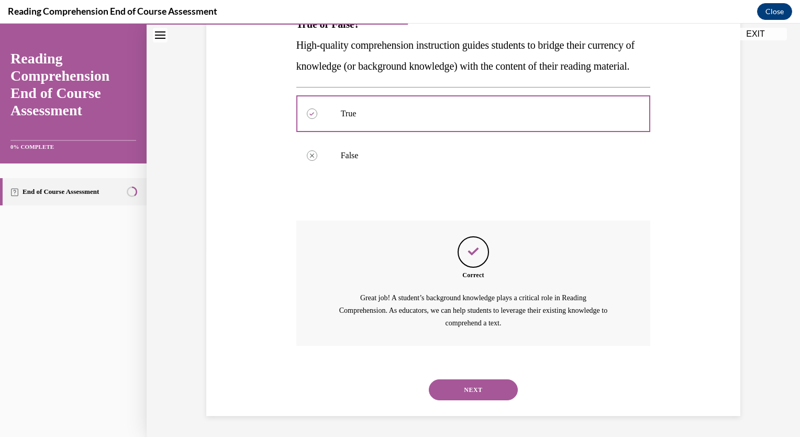
scroll to position [206, 0]
click at [466, 394] on button "NEXT" at bounding box center [473, 389] width 89 height 21
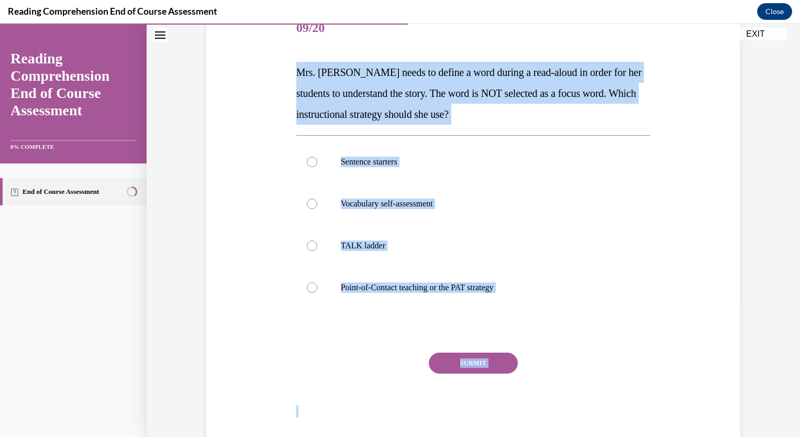
scroll to position [144, 0]
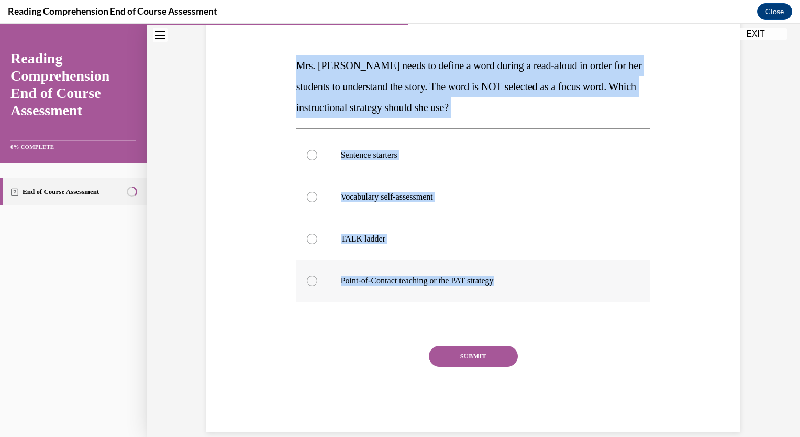
drag, startPoint x: 291, startPoint y: 206, endPoint x: 513, endPoint y: 285, distance: 235.5
click at [513, 285] on div "Question 09/20 Mrs. Ivie needs to define a word during a read-aloud in order fo…" at bounding box center [474, 208] width 360 height 446
copy div "Mrs. Ivie needs to define a word during a read-aloud in order for her students …"
click at [393, 275] on p "Point-of-Contact teaching or the PAT strategy" at bounding box center [483, 280] width 284 height 10
click at [317, 275] on input "Point-of-Contact teaching or the PAT strategy" at bounding box center [312, 280] width 10 height 10
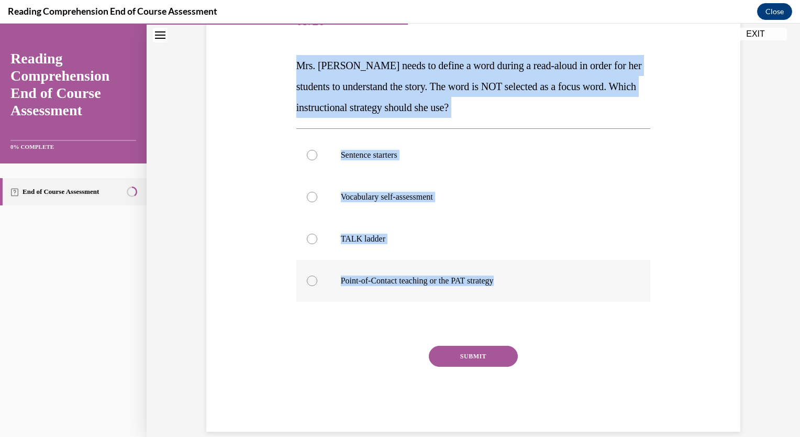
radio input "true"
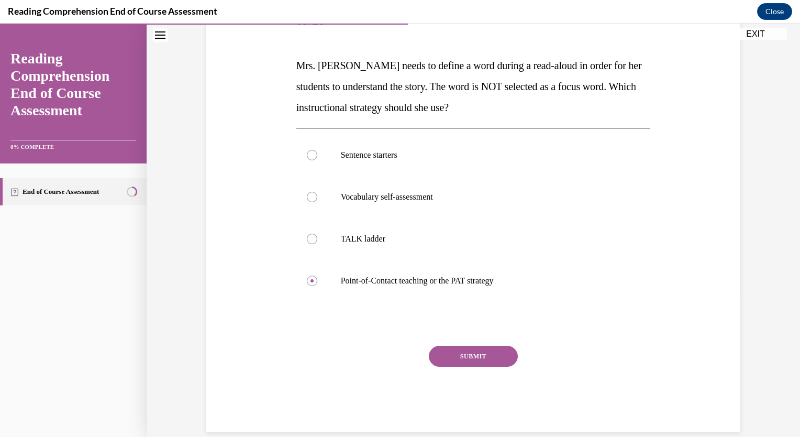
click at [474, 363] on button "SUBMIT" at bounding box center [473, 356] width 89 height 21
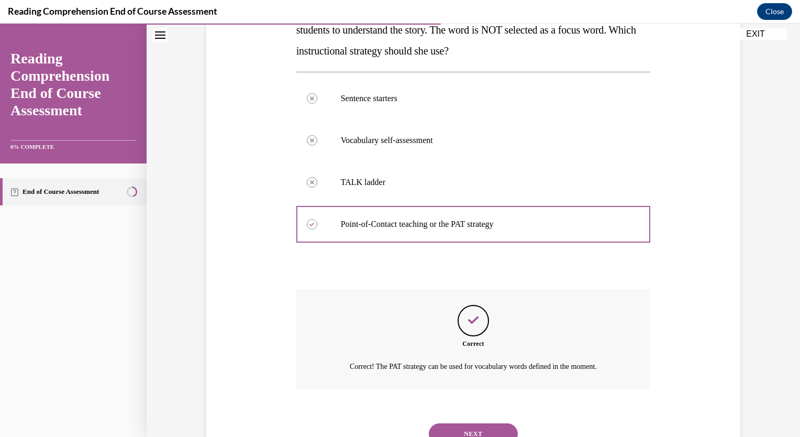
scroll to position [244, 0]
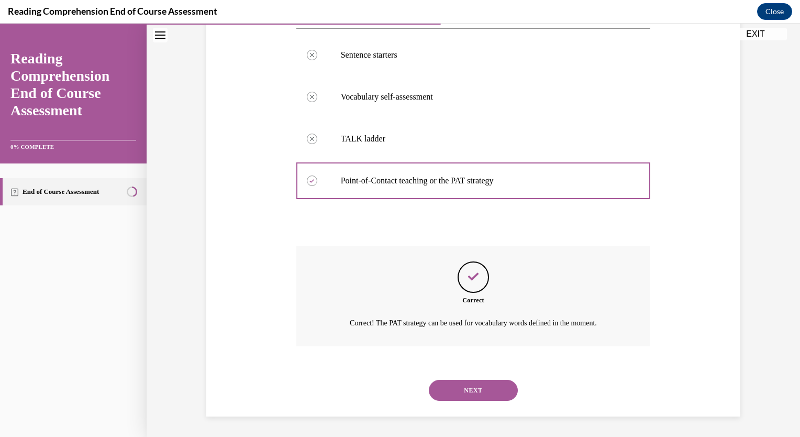
click at [465, 390] on button "NEXT" at bounding box center [473, 390] width 89 height 21
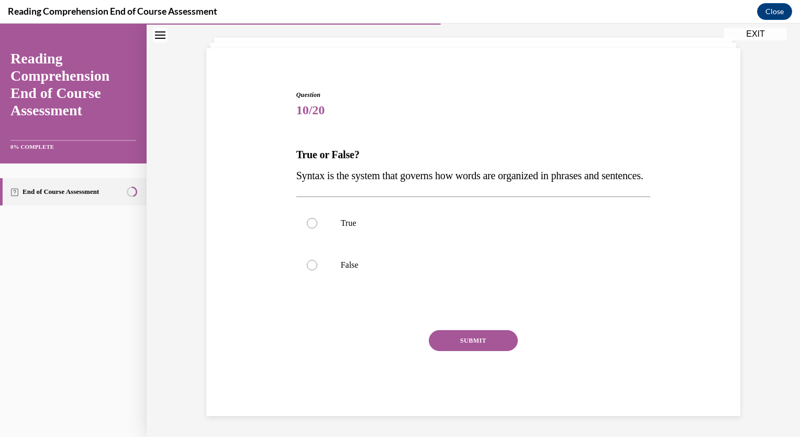
scroll to position [76, 0]
drag, startPoint x: 286, startPoint y: 127, endPoint x: 347, endPoint y: 172, distance: 75.3
click at [347, 172] on div "Question 10/20 True or False? Syntax is the system that governs how words are o…" at bounding box center [473, 237] width 539 height 357
copy div "True or False? Syntax is the system that governs how words are organized in phr…"
click at [358, 225] on p "True" at bounding box center [483, 223] width 284 height 10
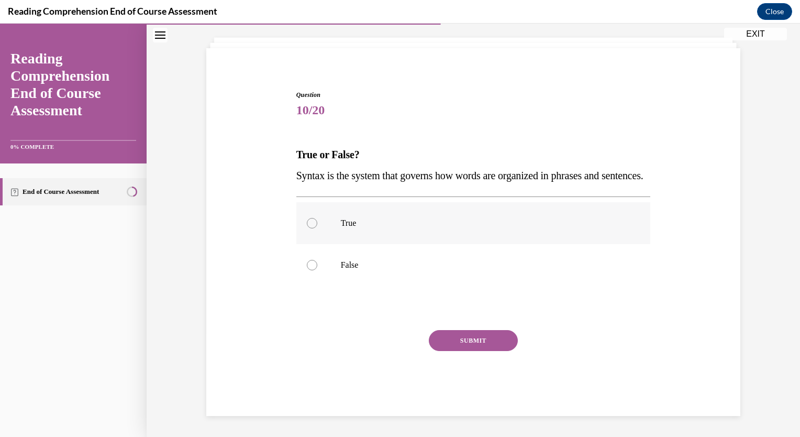
click at [317, 225] on input "True" at bounding box center [312, 223] width 10 height 10
radio input "true"
click at [497, 355] on div "SUBMIT" at bounding box center [473, 356] width 354 height 52
click at [490, 338] on button "SUBMIT" at bounding box center [473, 340] width 89 height 21
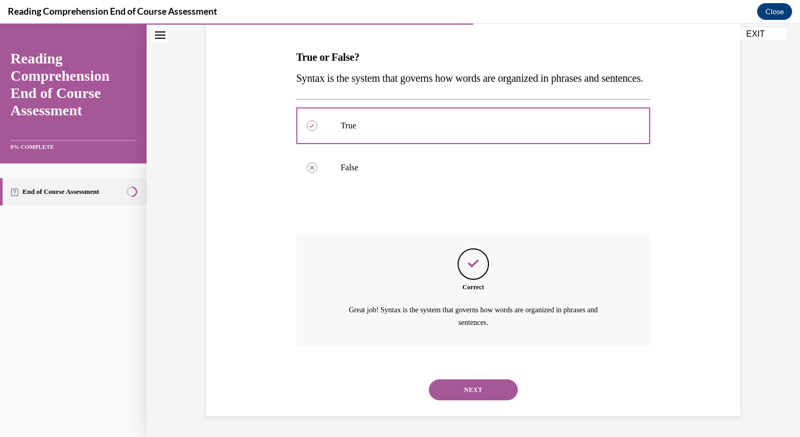
click at [477, 383] on button "NEXT" at bounding box center [473, 389] width 89 height 21
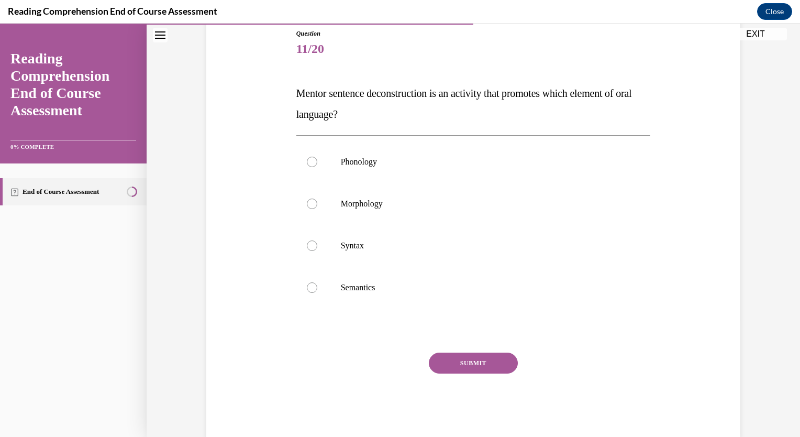
scroll to position [139, 0]
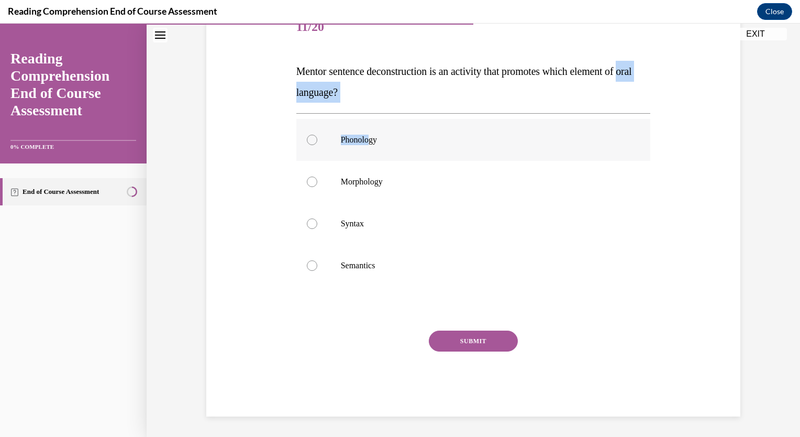
drag, startPoint x: 292, startPoint y: 90, endPoint x: 368, endPoint y: 126, distance: 84.3
click at [368, 126] on div "Question 11/20 Mentor sentence deconstruction is an activity that promotes whic…" at bounding box center [473, 211] width 354 height 409
drag, startPoint x: 368, startPoint y: 126, endPoint x: 297, endPoint y: 74, distance: 88.0
click at [301, 82] on p "Mentor sentence deconstruction is an activity that promotes which element of or…" at bounding box center [473, 82] width 354 height 42
click at [296, 68] on span "Mentor sentence deconstruction is an activity that promotes which element of or…" at bounding box center [464, 81] width 336 height 32
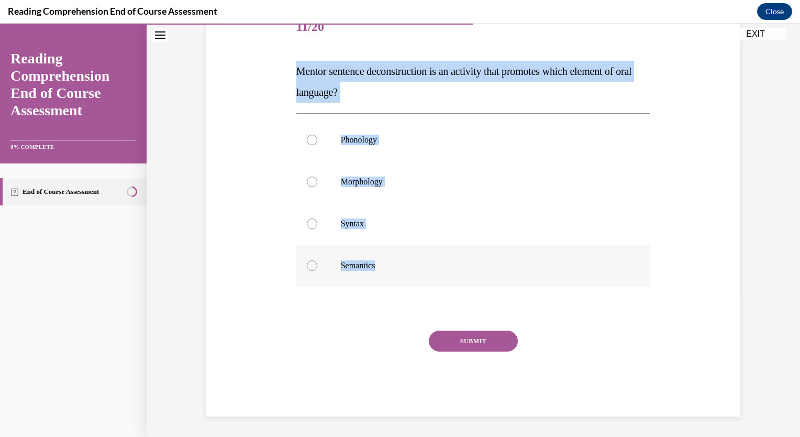
drag, startPoint x: 294, startPoint y: 68, endPoint x: 390, endPoint y: 258, distance: 212.8
click at [390, 258] on div "Question 11/20 Mentor sentence deconstruction is an activity that promotes whic…" at bounding box center [473, 211] width 354 height 409
click at [385, 226] on p "Syntax" at bounding box center [483, 223] width 284 height 10
click at [317, 226] on input "Syntax" at bounding box center [312, 223] width 10 height 10
radio input "true"
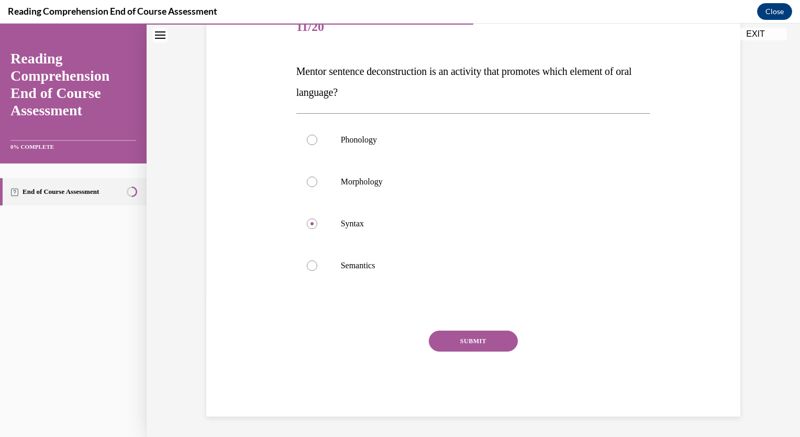
click at [471, 344] on button "SUBMIT" at bounding box center [473, 340] width 89 height 21
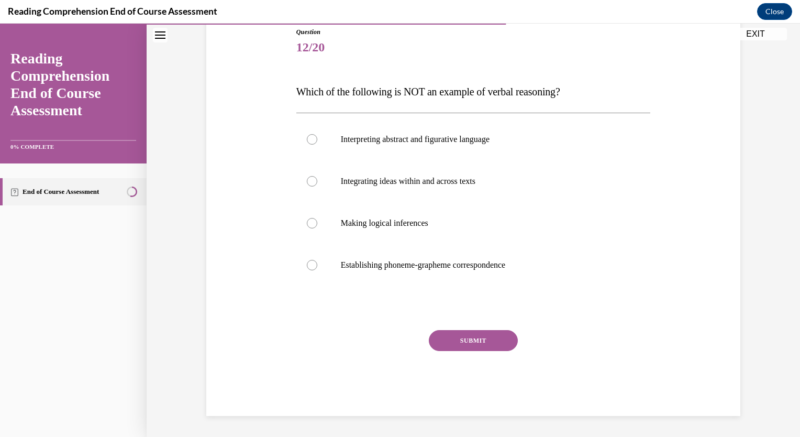
scroll to position [116, 0]
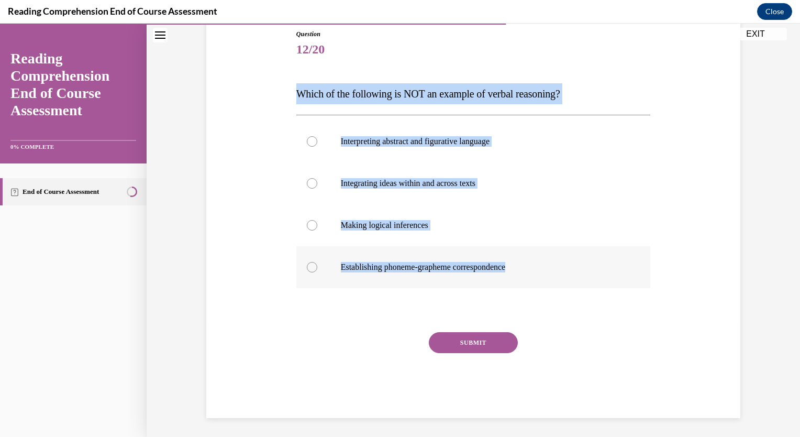
drag, startPoint x: 297, startPoint y: 89, endPoint x: 551, endPoint y: 261, distance: 306.8
click at [551, 261] on div "Question 12/20 Which of the following is NOT an example of verbal reasoning? In…" at bounding box center [473, 223] width 354 height 388
click at [375, 262] on p "Establishing phoneme-grapheme correspondence" at bounding box center [483, 267] width 284 height 10
click at [317, 262] on input "Establishing phoneme-grapheme correspondence" at bounding box center [312, 267] width 10 height 10
radio input "true"
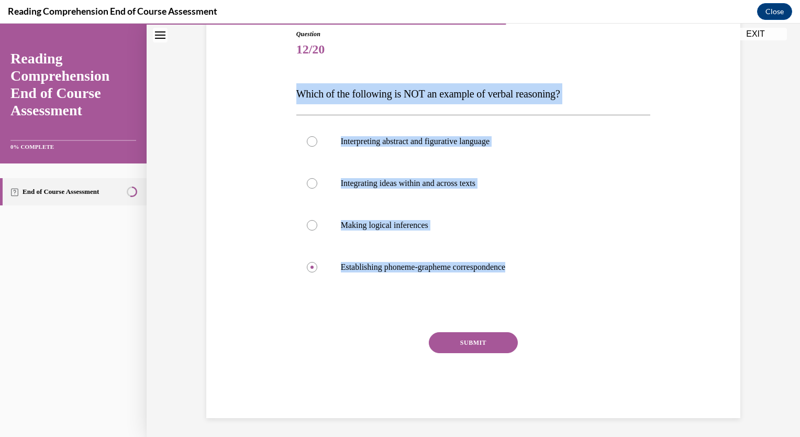
click at [446, 337] on button "SUBMIT" at bounding box center [473, 342] width 89 height 21
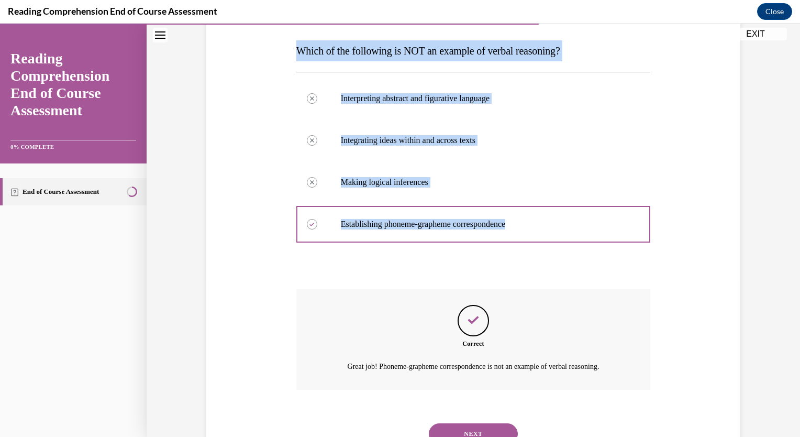
scroll to position [203, 0]
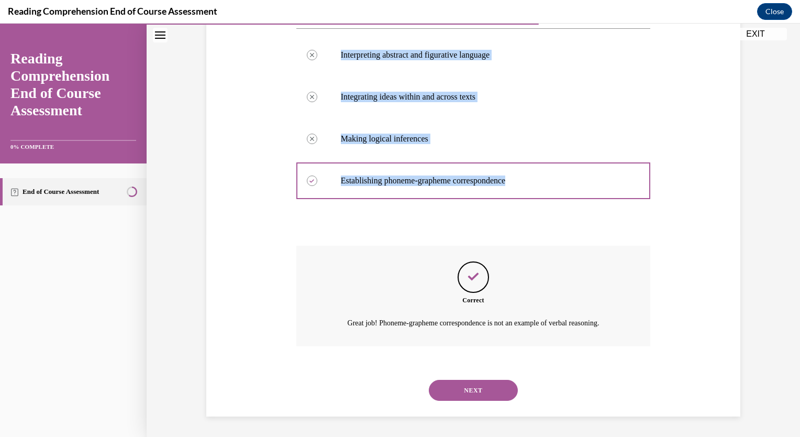
click at [471, 381] on button "NEXT" at bounding box center [473, 390] width 89 height 21
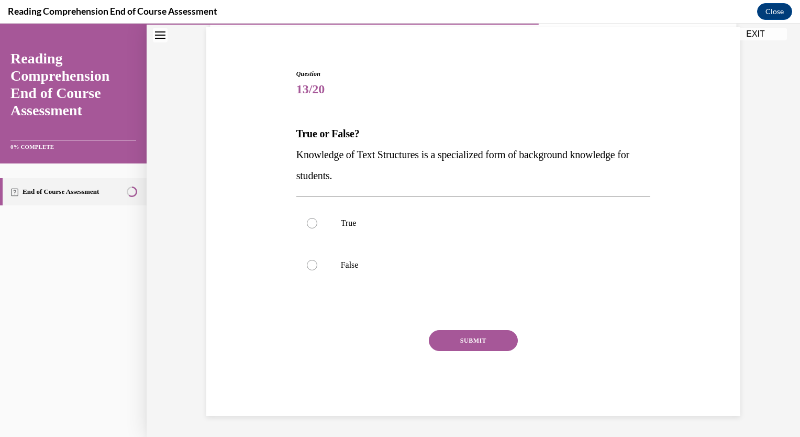
scroll to position [76, 0]
click at [305, 134] on strong "True or False?" at bounding box center [327, 134] width 63 height 12
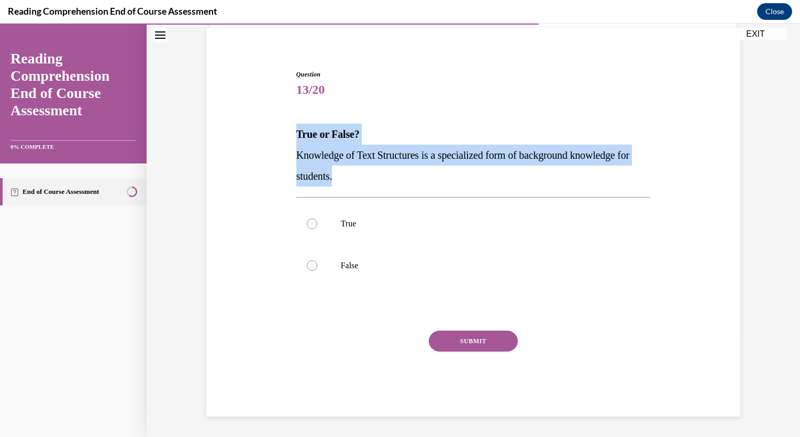
drag, startPoint x: 289, startPoint y: 129, endPoint x: 350, endPoint y: 170, distance: 73.5
click at [350, 170] on div "Question 13/20 True or False? Knowledge of Text Structures is a specialized for…" at bounding box center [474, 235] width 360 height 362
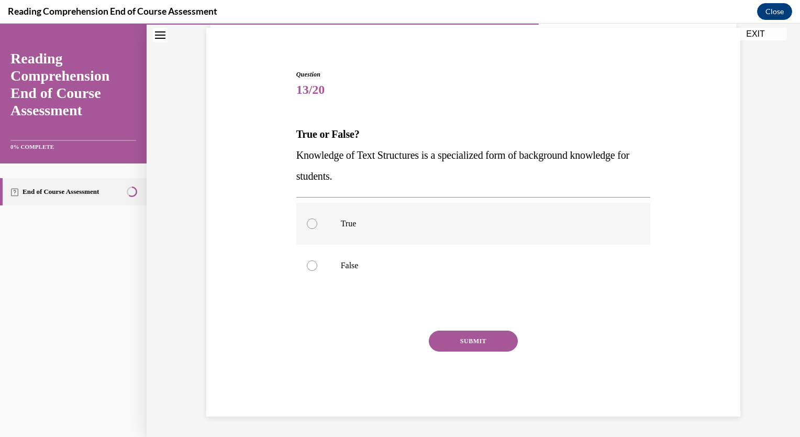
click at [350, 219] on p "True" at bounding box center [483, 223] width 284 height 10
click at [317, 219] on input "True" at bounding box center [312, 223] width 10 height 10
radio input "true"
click at [467, 341] on button "SUBMIT" at bounding box center [473, 340] width 89 height 21
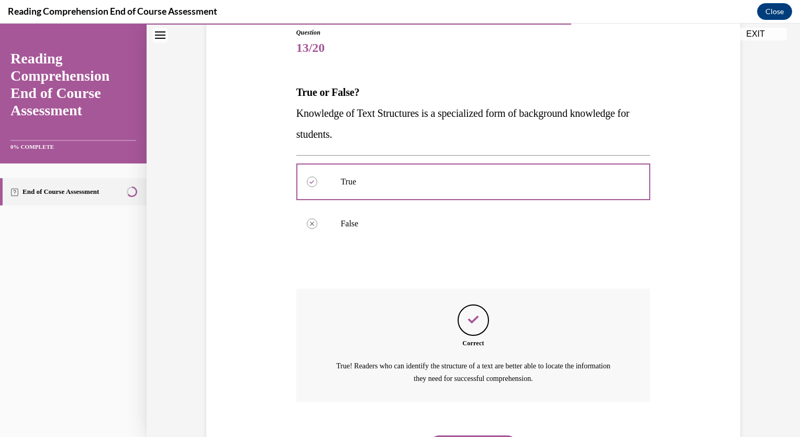
scroll to position [173, 0]
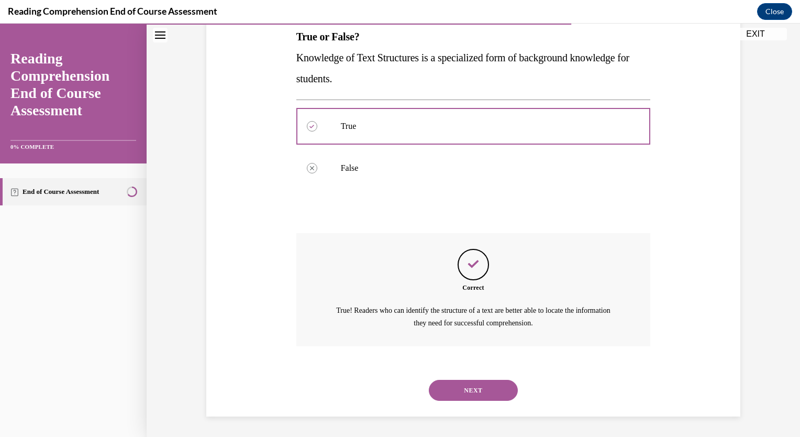
click at [442, 391] on button "NEXT" at bounding box center [473, 390] width 89 height 21
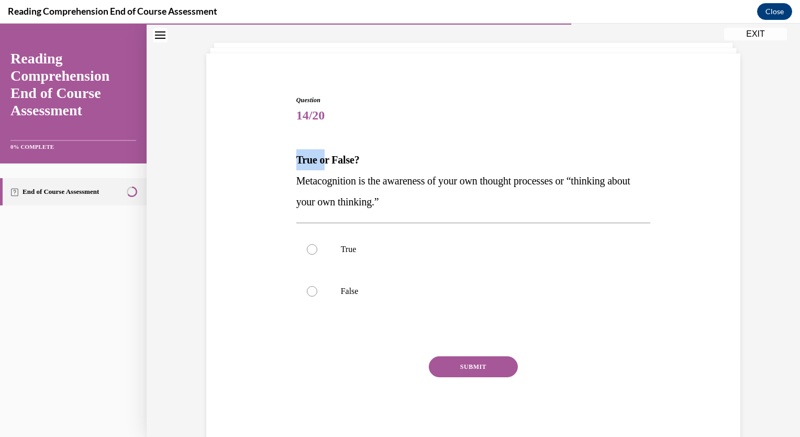
scroll to position [76, 0]
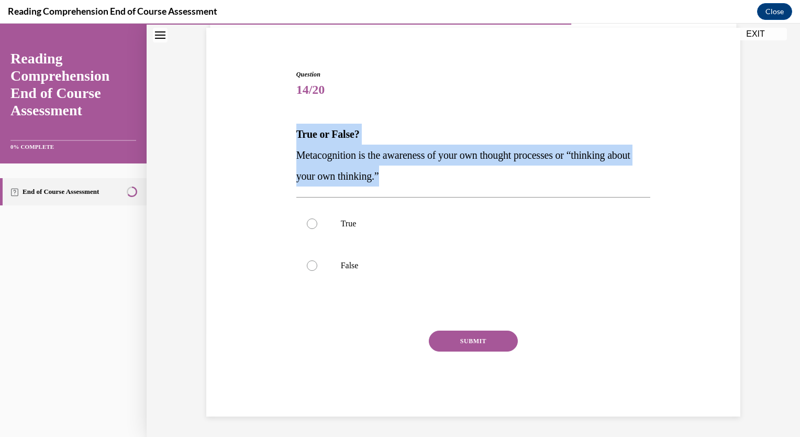
drag, startPoint x: 290, startPoint y: 131, endPoint x: 415, endPoint y: 172, distance: 131.8
click at [415, 172] on div "Question 14/20 True or False? Metacognition is the awareness of your own though…" at bounding box center [474, 235] width 360 height 362
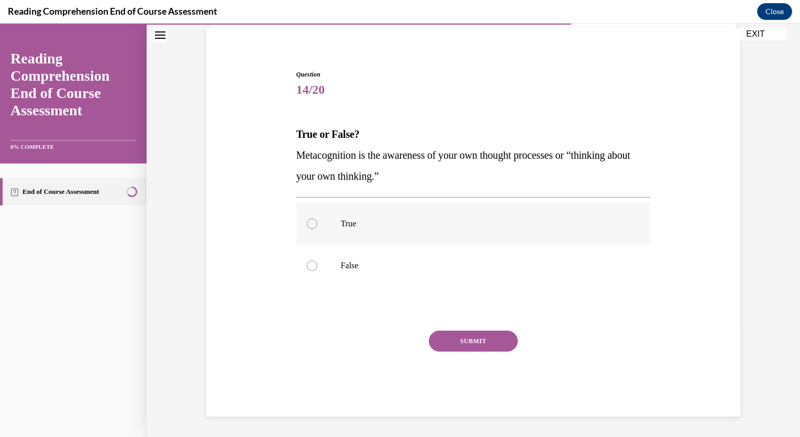
click at [335, 227] on label "True" at bounding box center [473, 224] width 354 height 42
click at [317, 227] on input "True" at bounding box center [312, 223] width 10 height 10
radio input "true"
click at [498, 332] on button "SUBMIT" at bounding box center [473, 340] width 89 height 21
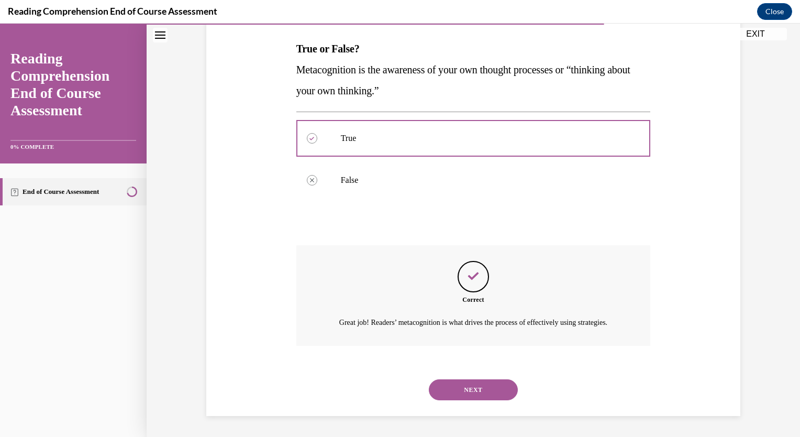
click at [450, 386] on button "NEXT" at bounding box center [473, 389] width 89 height 21
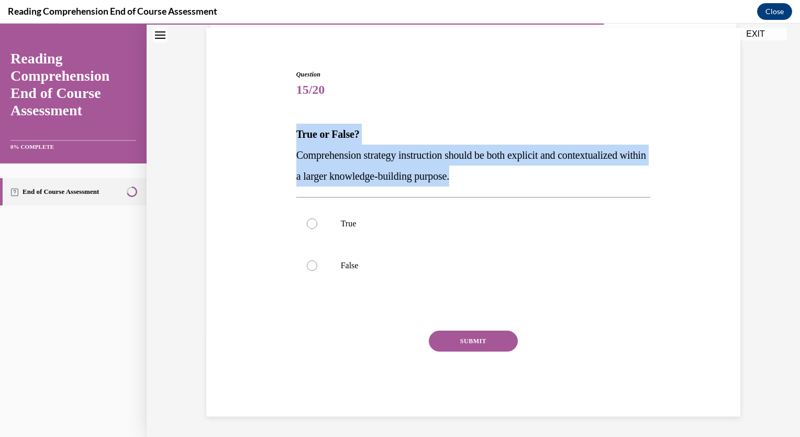
drag, startPoint x: 295, startPoint y: 131, endPoint x: 507, endPoint y: 175, distance: 216.5
click at [507, 175] on div "True or False? Comprehension strategy instruction should be both explicit and c…" at bounding box center [473, 155] width 354 height 63
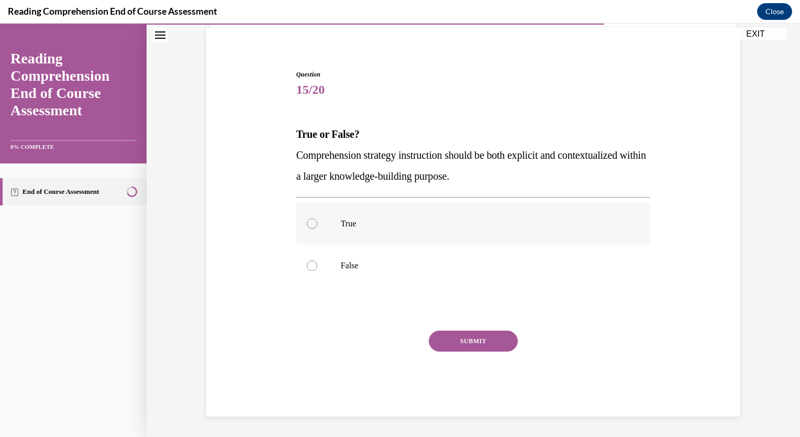
click at [391, 229] on label "True" at bounding box center [473, 224] width 354 height 42
click at [317, 229] on input "True" at bounding box center [312, 223] width 10 height 10
radio input "true"
click at [481, 332] on button "SUBMIT" at bounding box center [473, 340] width 89 height 21
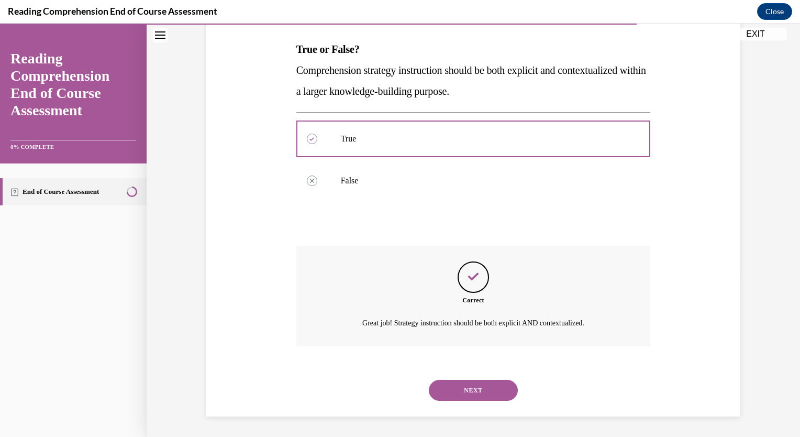
scroll to position [161, 0]
click at [463, 399] on button "NEXT" at bounding box center [473, 390] width 89 height 21
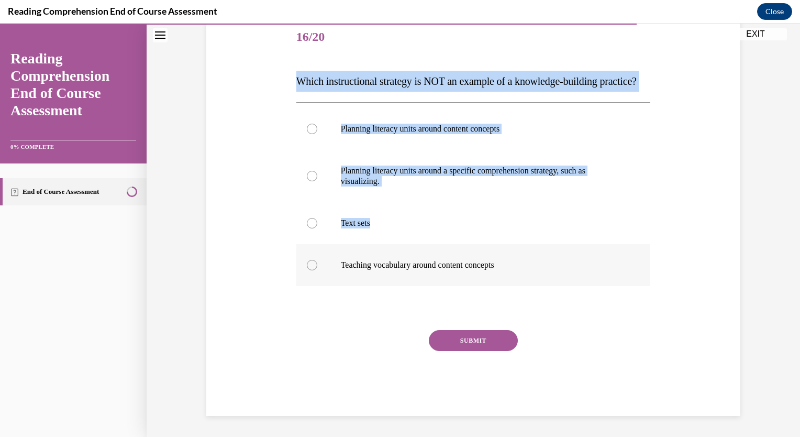
scroll to position [149, 0]
drag, startPoint x: 293, startPoint y: 206, endPoint x: 507, endPoint y: 273, distance: 224.4
click at [507, 273] on div "Question 16/20 Which instructional strategy is NOT an example of a knowledge-bu…" at bounding box center [473, 216] width 354 height 399
click at [406, 182] on p "Planning literacy units around a specific comprehension strategy, such as visua…" at bounding box center [483, 175] width 284 height 21
click at [317, 181] on input "Planning literacy units around a specific comprehension strategy, such as visua…" at bounding box center [312, 176] width 10 height 10
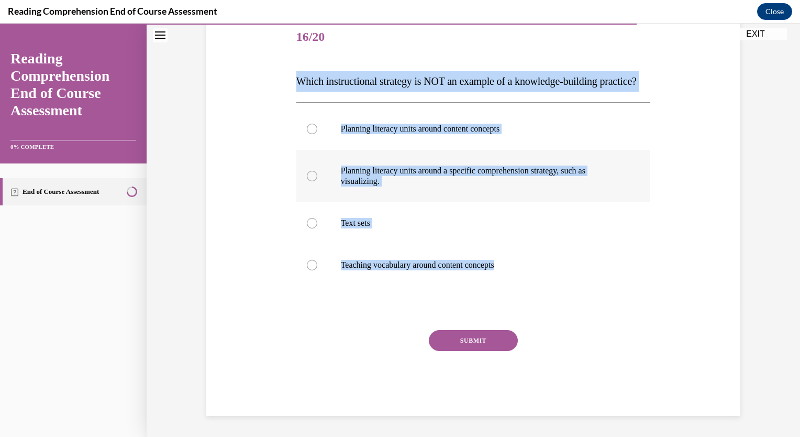
radio input "true"
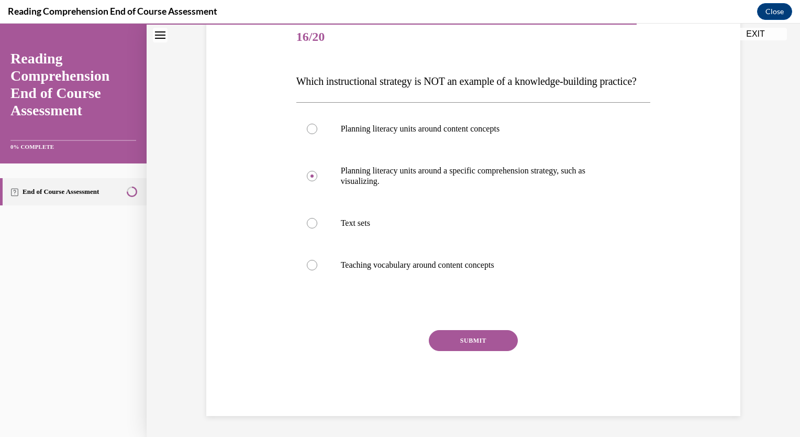
click at [501, 348] on button "SUBMIT" at bounding box center [473, 340] width 89 height 21
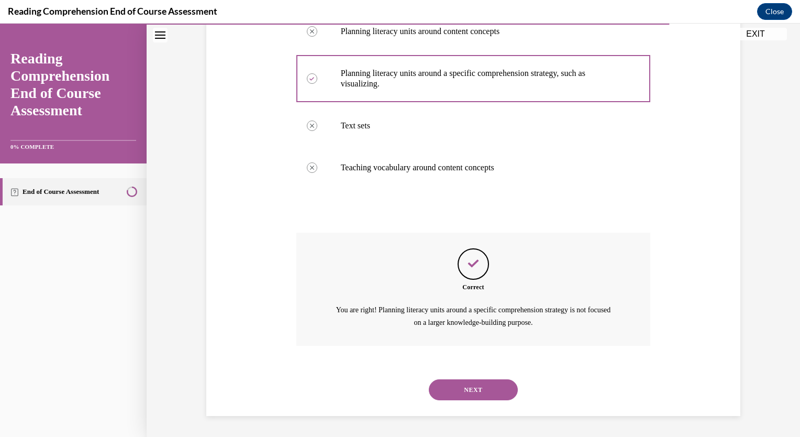
click at [481, 392] on button "NEXT" at bounding box center [473, 389] width 89 height 21
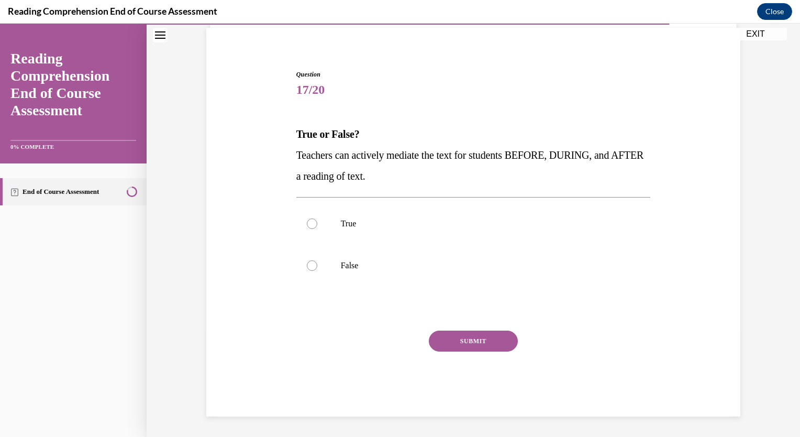
click at [297, 130] on strong "True or False?" at bounding box center [327, 134] width 63 height 12
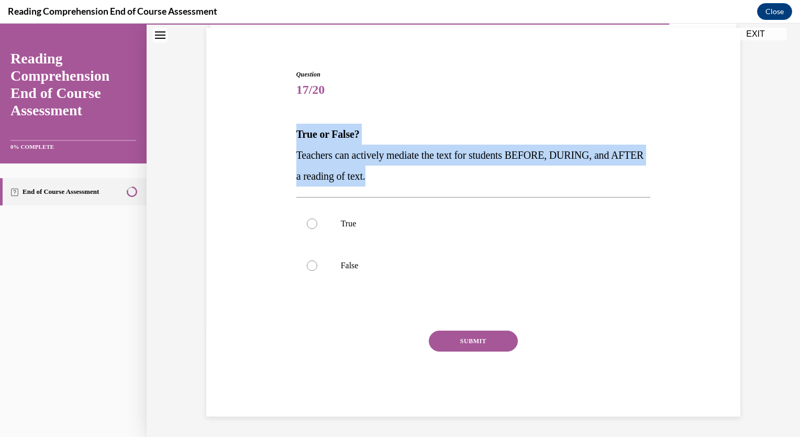
drag, startPoint x: 291, startPoint y: 130, endPoint x: 414, endPoint y: 178, distance: 132.1
click at [414, 178] on div "Question 17/20 True or False? Teachers can actively mediate the text for studen…" at bounding box center [474, 235] width 360 height 362
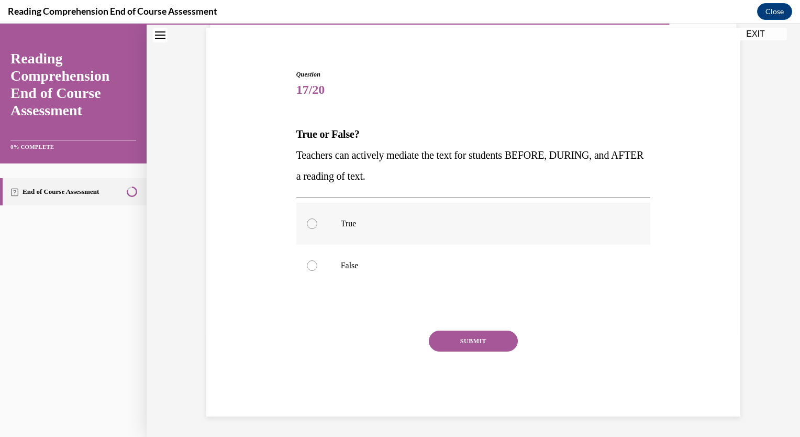
click at [348, 223] on p "True" at bounding box center [483, 223] width 284 height 10
click at [317, 223] on input "True" at bounding box center [312, 223] width 10 height 10
radio input "true"
click at [457, 326] on div "Question 17/20 True or False? Teachers can actively mediate the text for studen…" at bounding box center [473, 243] width 354 height 347
click at [465, 349] on button "SUBMIT" at bounding box center [473, 340] width 89 height 21
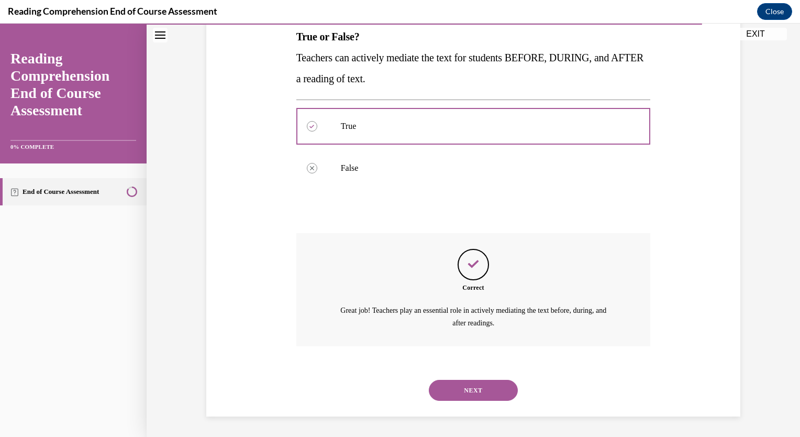
click at [468, 398] on button "NEXT" at bounding box center [473, 390] width 89 height 21
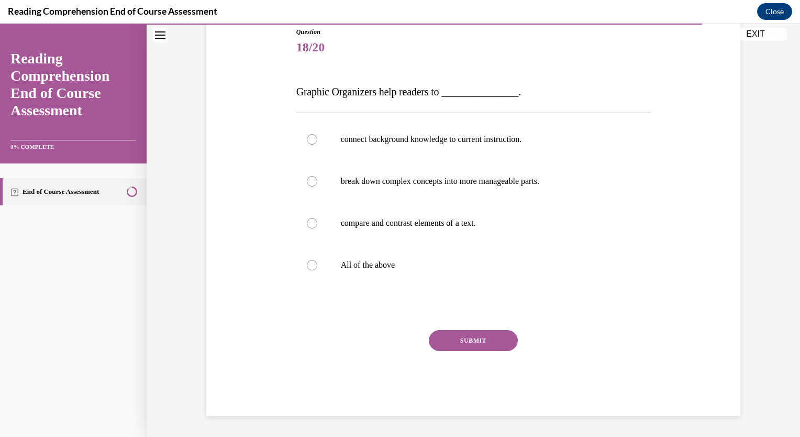
scroll to position [116, 0]
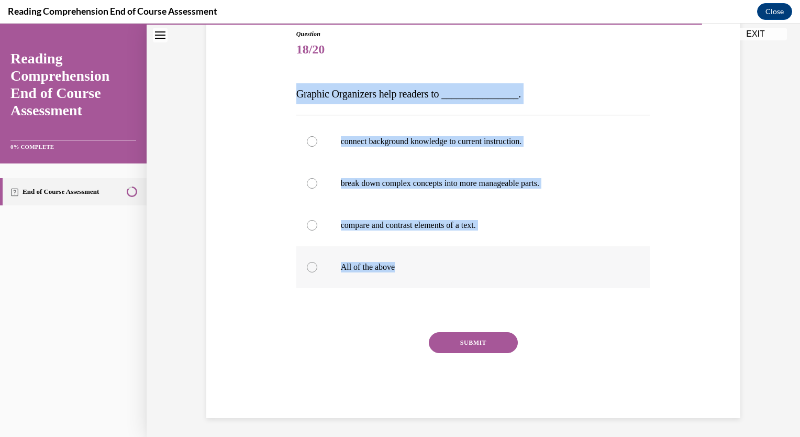
drag, startPoint x: 288, startPoint y: 95, endPoint x: 414, endPoint y: 269, distance: 214.5
click at [414, 269] on div "Question 18/20 Graphic Organizers help readers to _______________. connect back…" at bounding box center [473, 208] width 539 height 420
click at [352, 261] on label "All of the above" at bounding box center [473, 267] width 354 height 42
click at [317, 262] on input "All of the above" at bounding box center [312, 267] width 10 height 10
radio input "true"
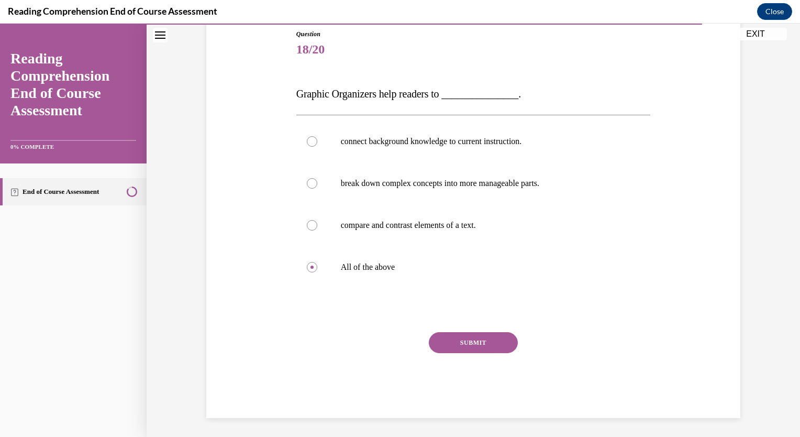
click at [457, 335] on button "SUBMIT" at bounding box center [473, 342] width 89 height 21
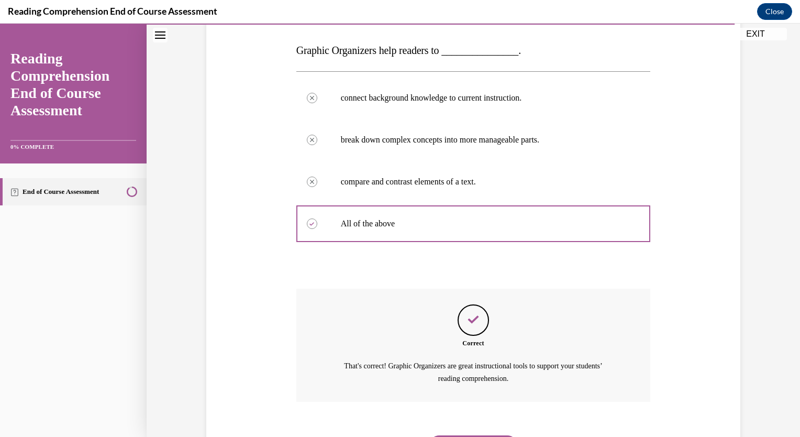
scroll to position [215, 0]
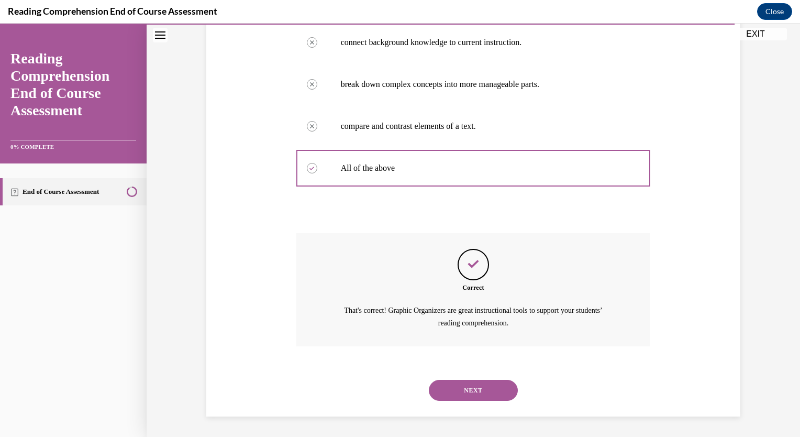
drag, startPoint x: 475, startPoint y: 398, endPoint x: 474, endPoint y: 384, distance: 13.7
click at [475, 389] on button "NEXT" at bounding box center [473, 390] width 89 height 21
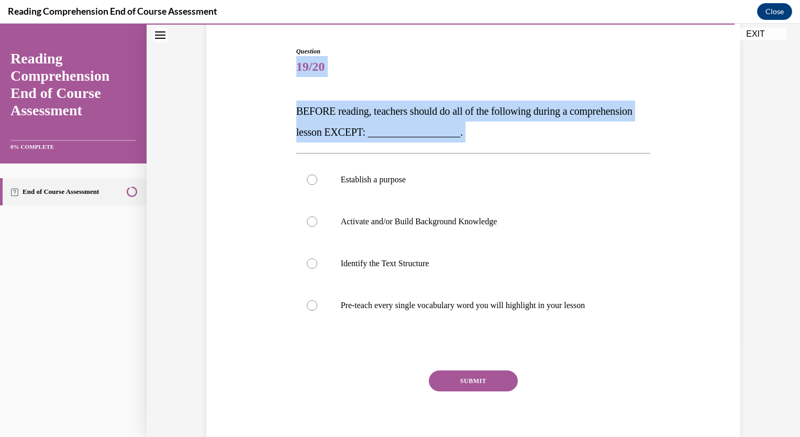
scroll to position [139, 0]
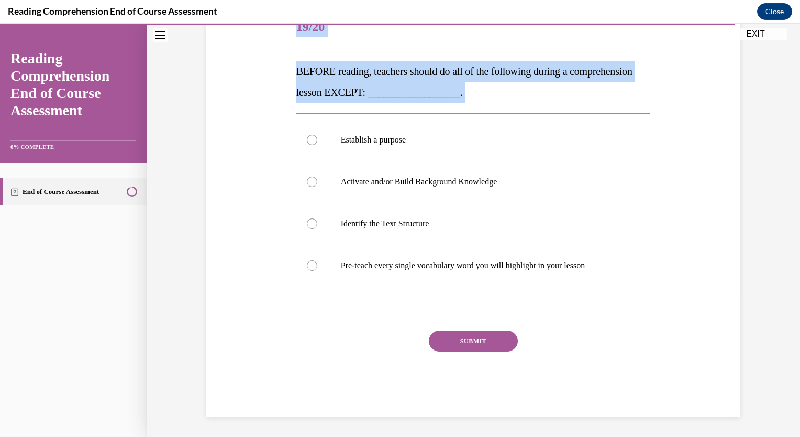
drag, startPoint x: 284, startPoint y: 69, endPoint x: 335, endPoint y: 103, distance: 61.9
click at [335, 103] on div "Question 19/20 BEFORE reading, teachers should do all of the following during a…" at bounding box center [473, 195] width 539 height 441
drag, startPoint x: 335, startPoint y: 103, endPoint x: 287, endPoint y: 85, distance: 51.3
click at [287, 85] on div "Question 19/20 BEFORE reading, teachers should do all of the following during a…" at bounding box center [473, 195] width 539 height 441
click at [297, 74] on span "BEFORE reading, teachers should do all of the following during a comprehension …" at bounding box center [464, 81] width 336 height 32
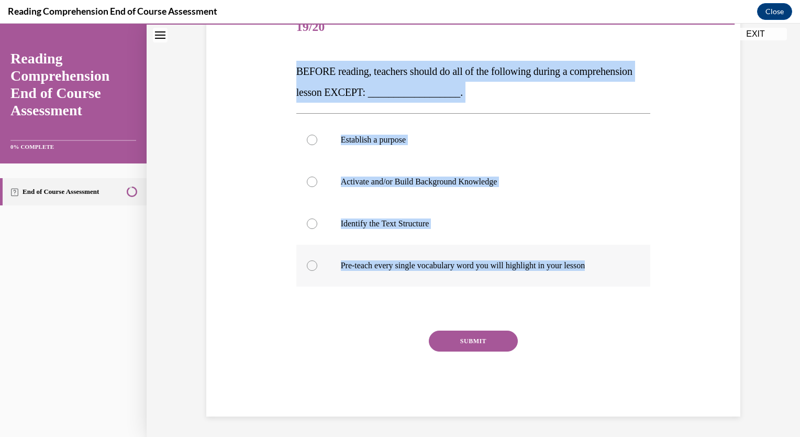
drag, startPoint x: 291, startPoint y: 71, endPoint x: 603, endPoint y: 279, distance: 375.2
click at [603, 279] on div "Question 19/20 BEFORE reading, teachers should do all of the following during a…" at bounding box center [474, 203] width 360 height 425
click at [381, 269] on p "Pre-teach every single vocabulary word you will highlight in your lesson" at bounding box center [483, 265] width 284 height 10
click at [317, 269] on input "Pre-teach every single vocabulary word you will highlight in your lesson" at bounding box center [312, 265] width 10 height 10
radio input "true"
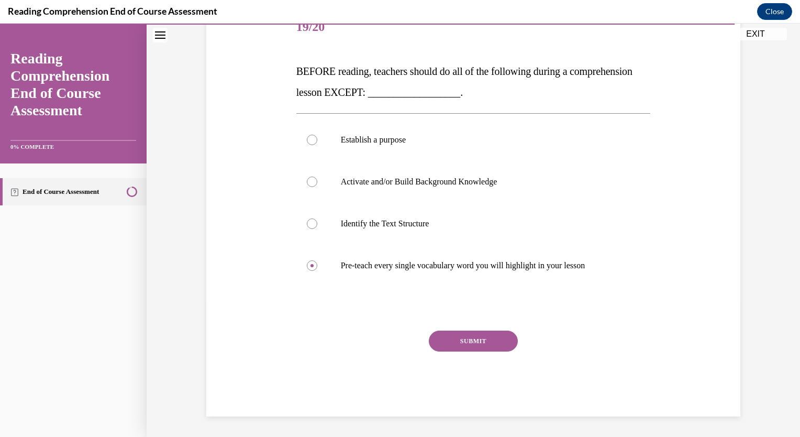
click at [458, 340] on button "SUBMIT" at bounding box center [473, 340] width 89 height 21
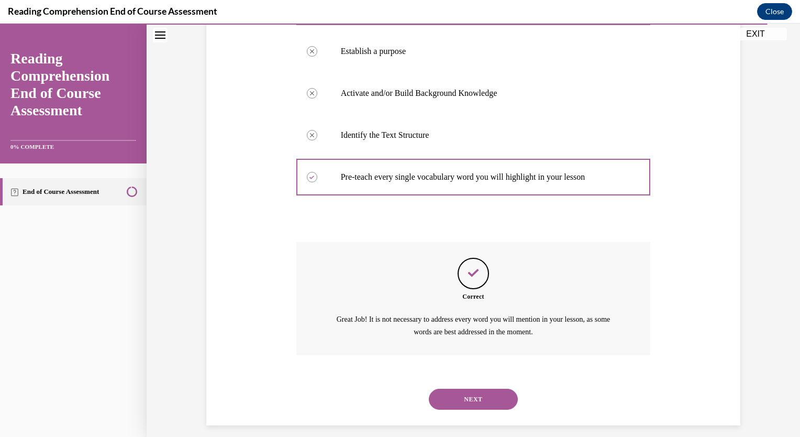
scroll to position [236, 0]
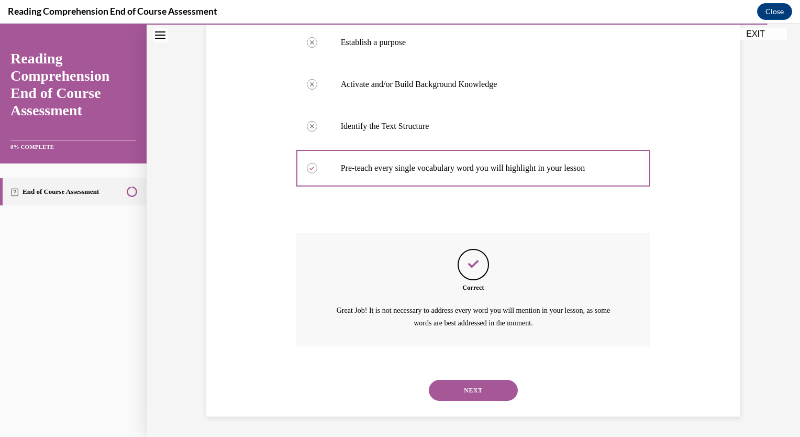
click at [459, 383] on button "NEXT" at bounding box center [473, 390] width 89 height 21
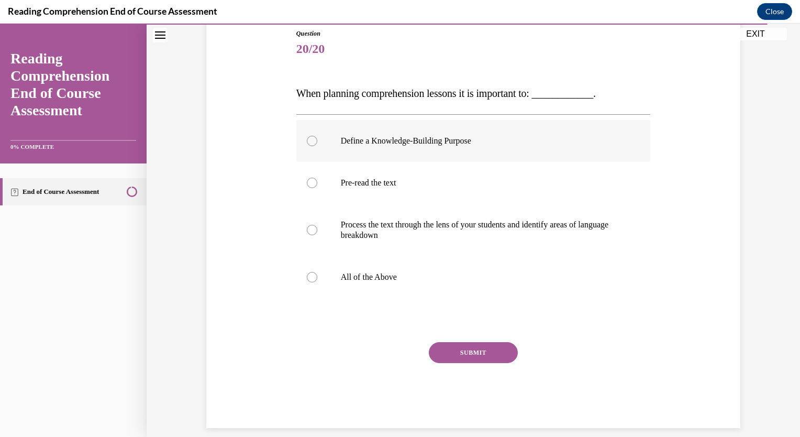
scroll to position [128, 0]
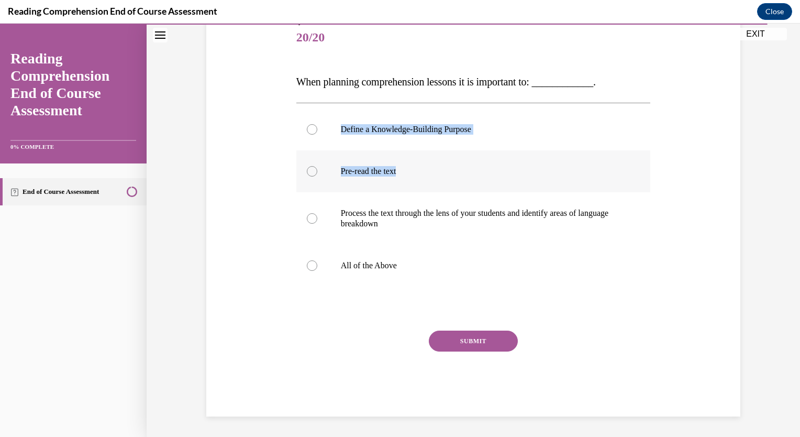
drag, startPoint x: 288, startPoint y: 97, endPoint x: 434, endPoint y: 164, distance: 160.9
click at [434, 164] on div "Question 20/20 When planning comprehension lessons it is important to: ________…" at bounding box center [473, 201] width 539 height 430
click at [288, 82] on div "Question 20/20 When planning comprehension lessons it is important to: ________…" at bounding box center [473, 201] width 539 height 430
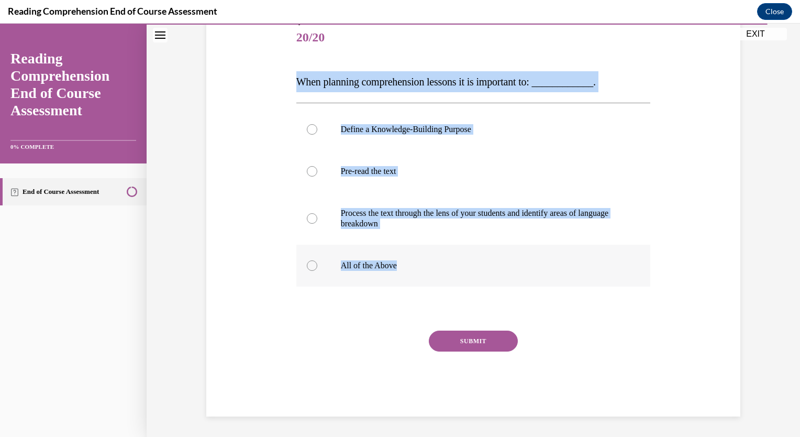
drag, startPoint x: 288, startPoint y: 76, endPoint x: 404, endPoint y: 272, distance: 226.7
click at [404, 272] on div "Question 20/20 When planning comprehension lessons it is important to: ________…" at bounding box center [473, 201] width 539 height 430
click at [326, 272] on label "All of the Above" at bounding box center [473, 265] width 354 height 42
click at [317, 271] on input "All of the Above" at bounding box center [312, 265] width 10 height 10
radio input "true"
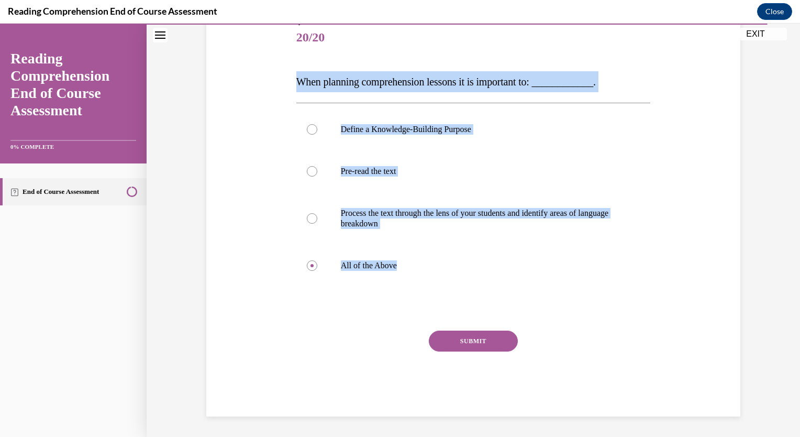
click at [484, 347] on button "SUBMIT" at bounding box center [473, 340] width 89 height 21
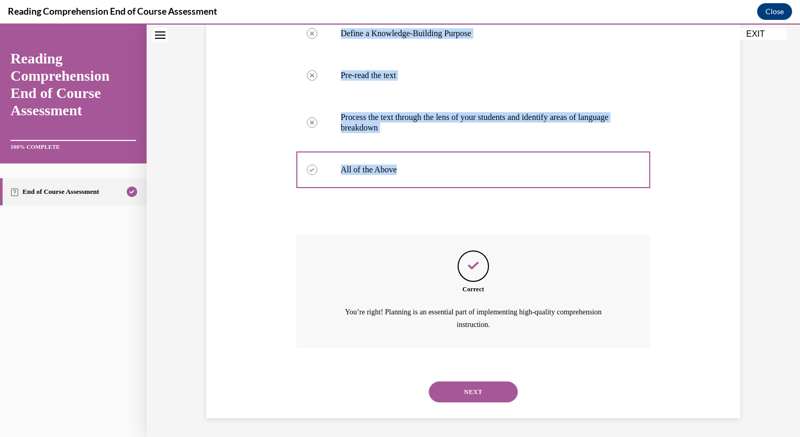
scroll to position [226, 0]
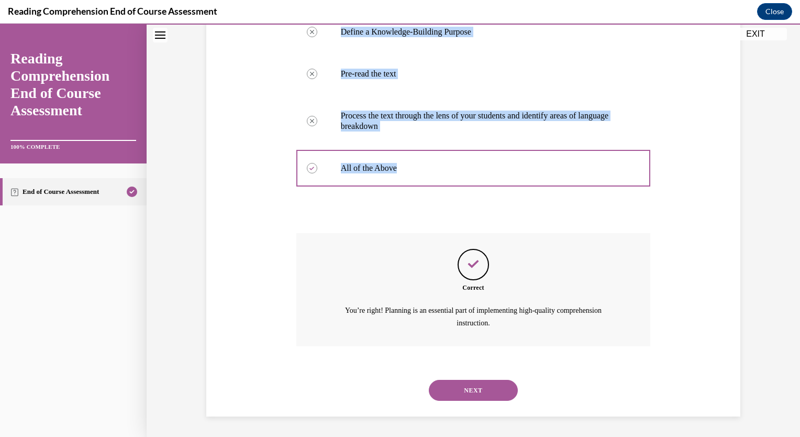
click at [503, 382] on button "NEXT" at bounding box center [473, 390] width 89 height 21
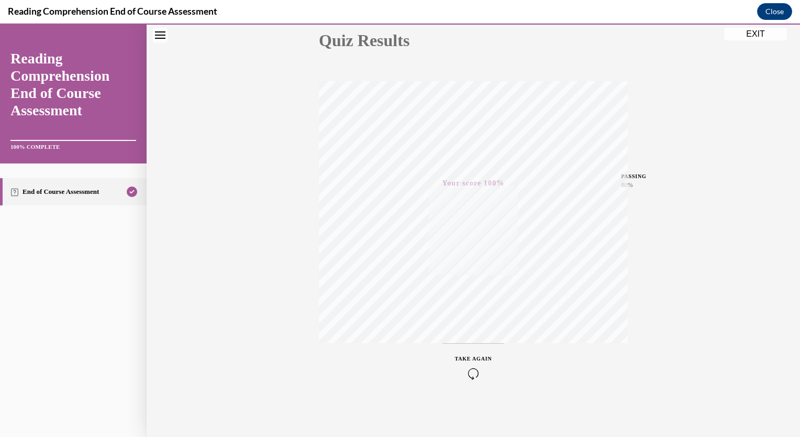
click at [749, 35] on button "EXIT" at bounding box center [755, 34] width 63 height 13
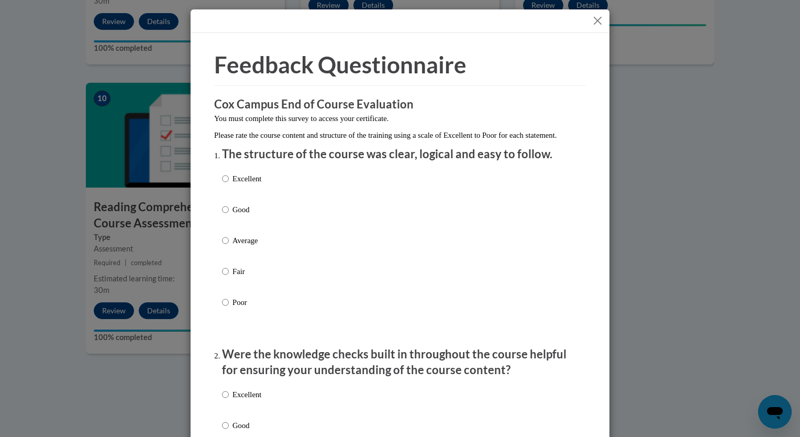
click at [255, 184] on p "Excellent" at bounding box center [246, 179] width 29 height 12
click at [229, 184] on input "Excellent" at bounding box center [225, 179] width 7 height 12
radio input "true"
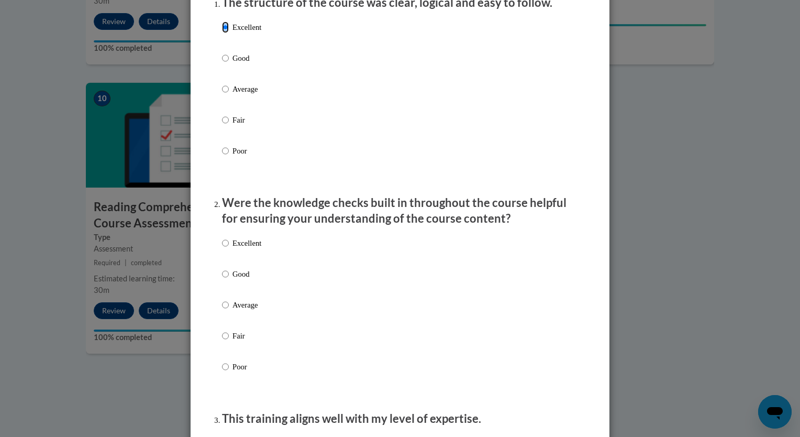
scroll to position [157, 0]
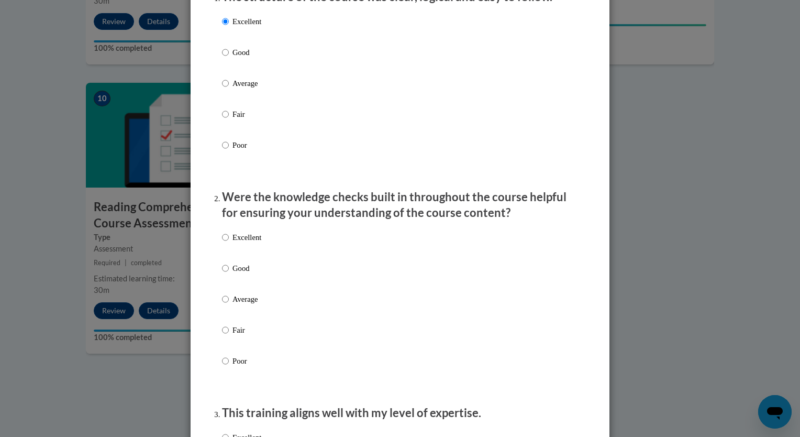
click at [278, 242] on div "Excellent Good Average Fair Poor" at bounding box center [400, 311] width 356 height 171
click at [264, 253] on div "Excellent Good Average Fair Poor" at bounding box center [400, 311] width 356 height 171
click at [255, 243] on p "Excellent" at bounding box center [246, 237] width 29 height 12
click at [229, 243] on input "Excellent" at bounding box center [225, 237] width 7 height 12
radio input "true"
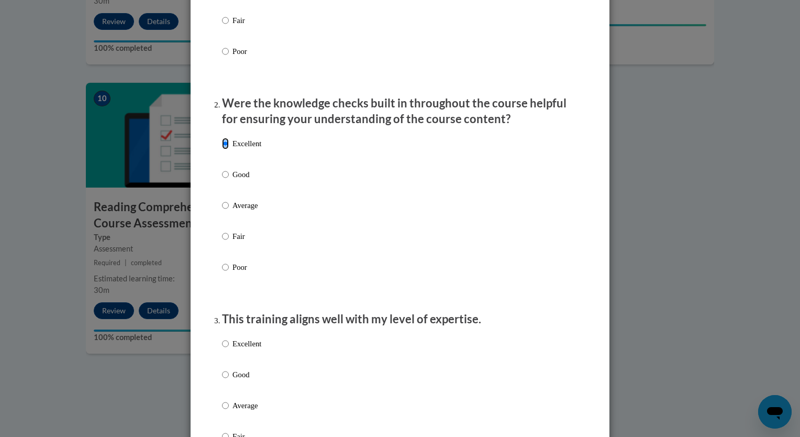
scroll to position [262, 0]
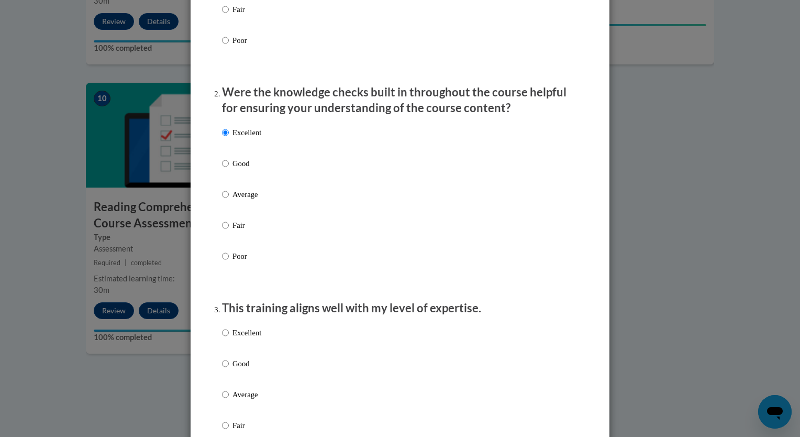
click at [232, 338] on p "Excellent" at bounding box center [246, 333] width 29 height 12
click at [229, 338] on input "Excellent" at bounding box center [225, 333] width 7 height 12
radio input "true"
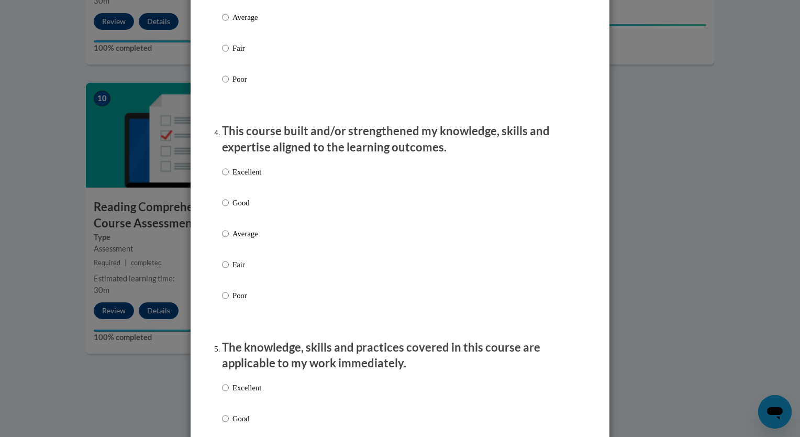
scroll to position [733, 0]
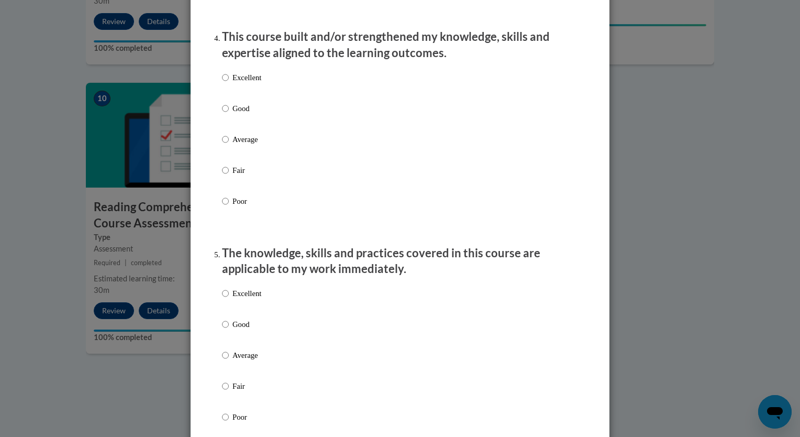
click at [222, 79] on div "Excellent Good Average Fair Poor" at bounding box center [241, 147] width 39 height 162
click at [222, 83] on input "Excellent" at bounding box center [225, 78] width 7 height 12
radio input "true"
click at [225, 340] on label "Good" at bounding box center [241, 332] width 39 height 28
click at [225, 330] on input "Good" at bounding box center [225, 324] width 7 height 12
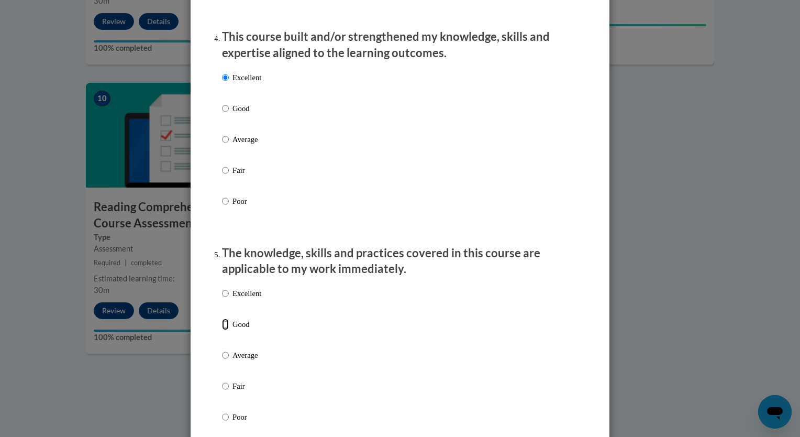
radio input "true"
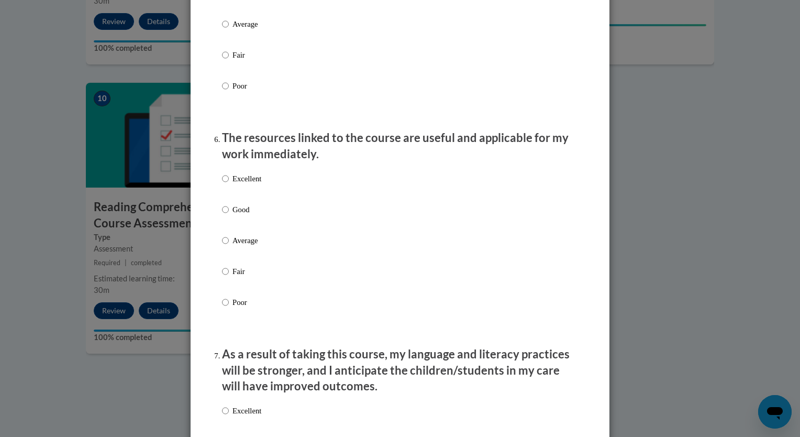
scroll to position [1152, 0]
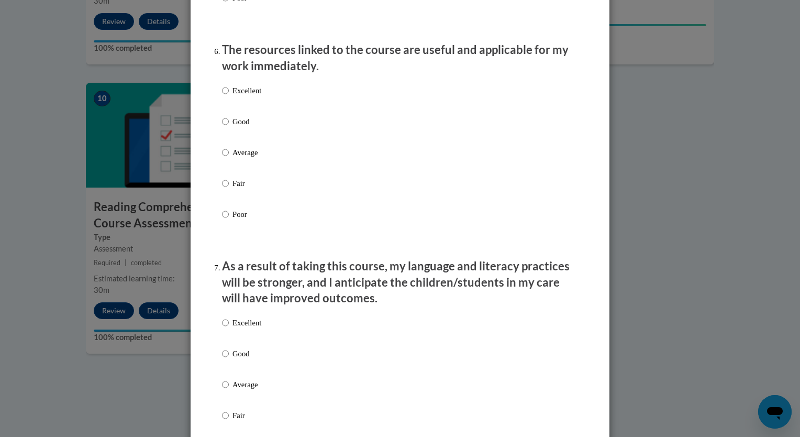
click at [222, 141] on label "Good" at bounding box center [241, 130] width 39 height 28
click at [222, 127] on input "Good" at bounding box center [225, 122] width 7 height 12
radio input "true"
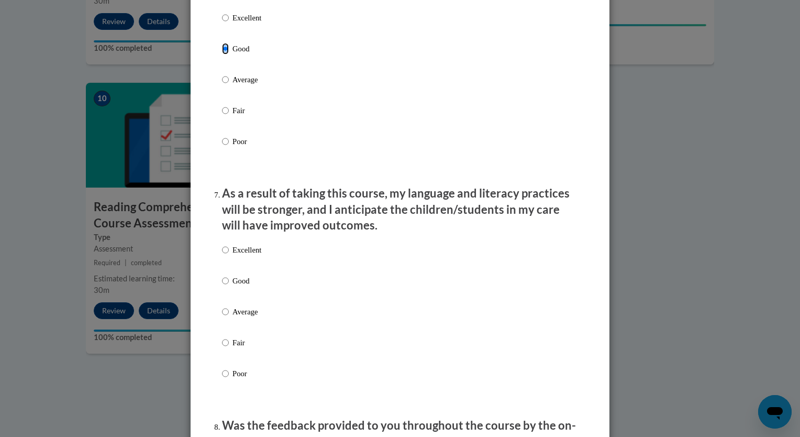
scroll to position [1414, 0]
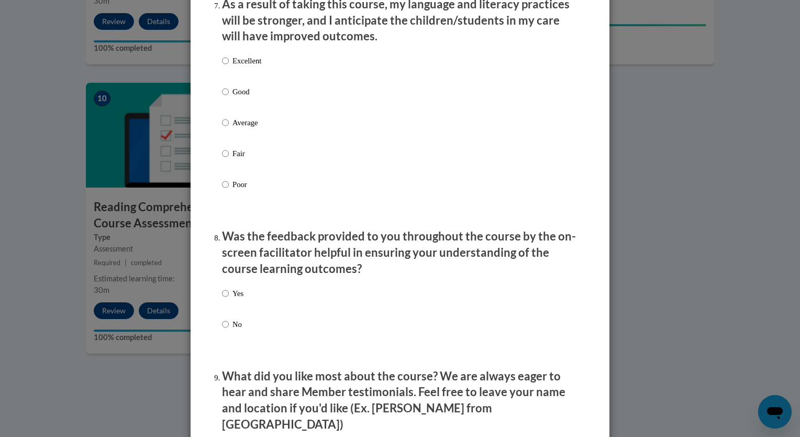
click at [246, 66] on p "Excellent" at bounding box center [246, 61] width 29 height 12
click at [229, 66] on input "Excellent" at bounding box center [225, 61] width 7 height 12
radio input "true"
click at [235, 299] on p "Yes" at bounding box center [237, 293] width 11 height 12
click at [229, 299] on input "Yes" at bounding box center [225, 293] width 7 height 12
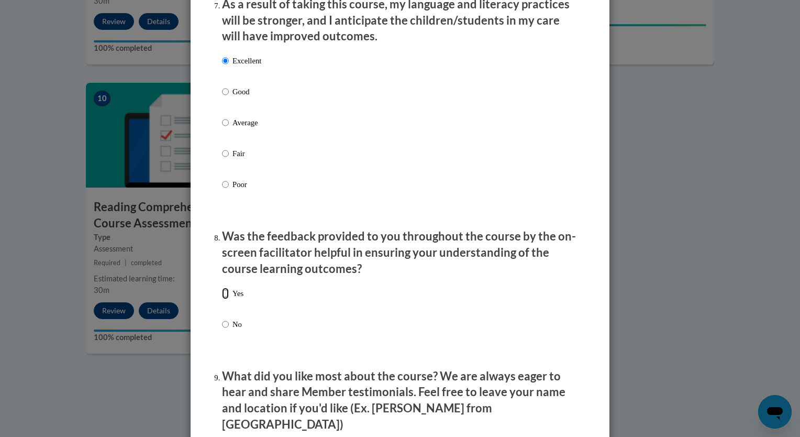
radio input "true"
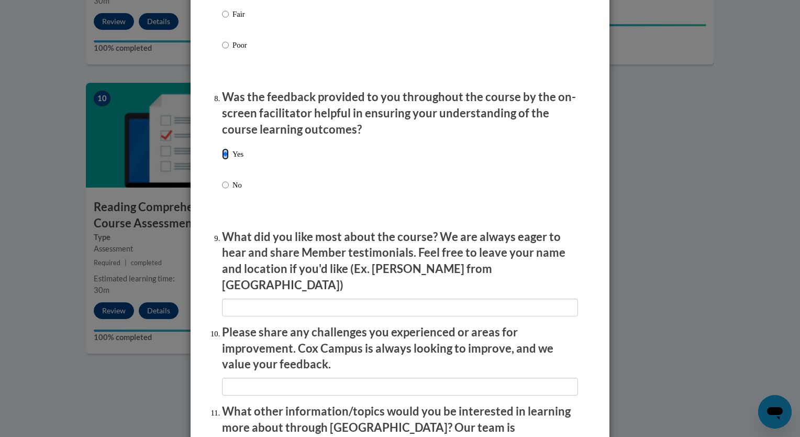
scroll to position [1571, 0]
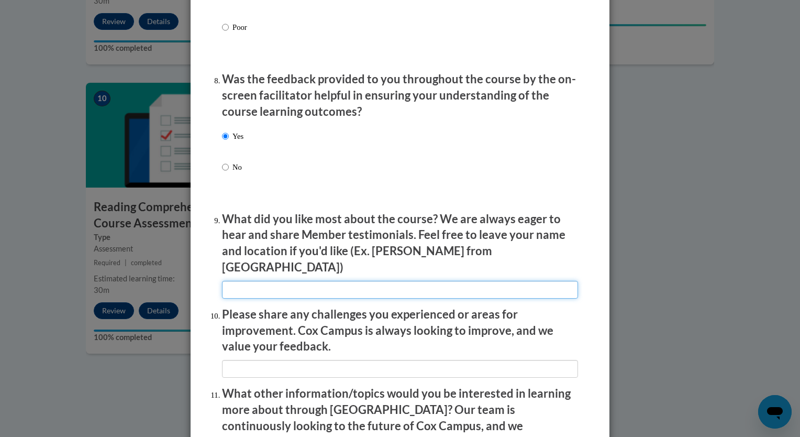
click at [245, 291] on input "textbox" at bounding box center [400, 290] width 356 height 18
type input "interactive"
type input "none"
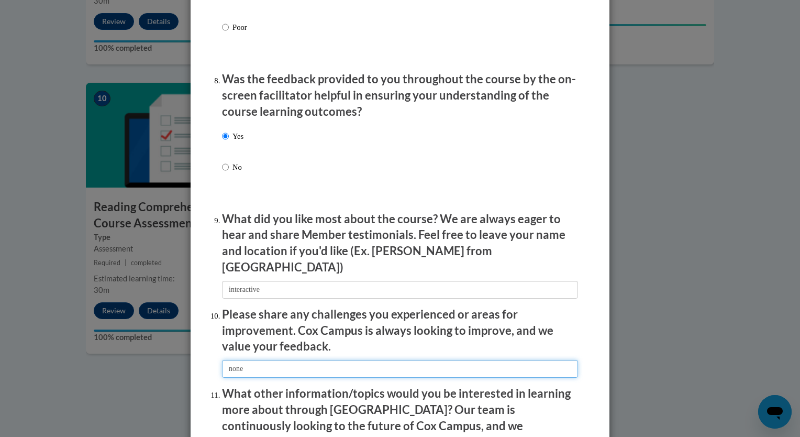
type input "none"
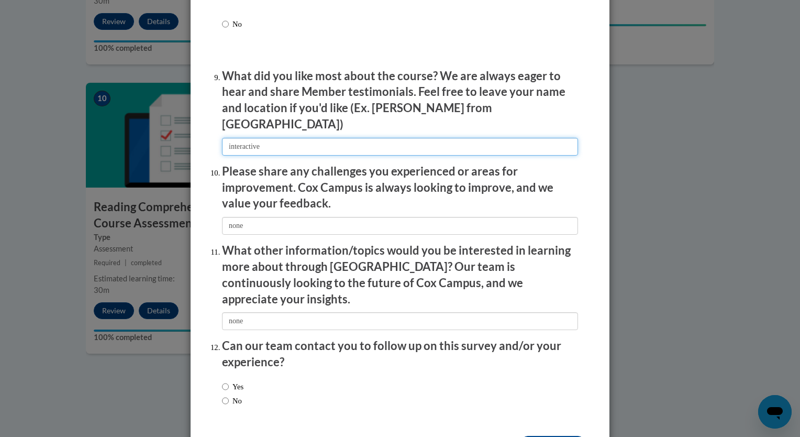
scroll to position [1743, 0]
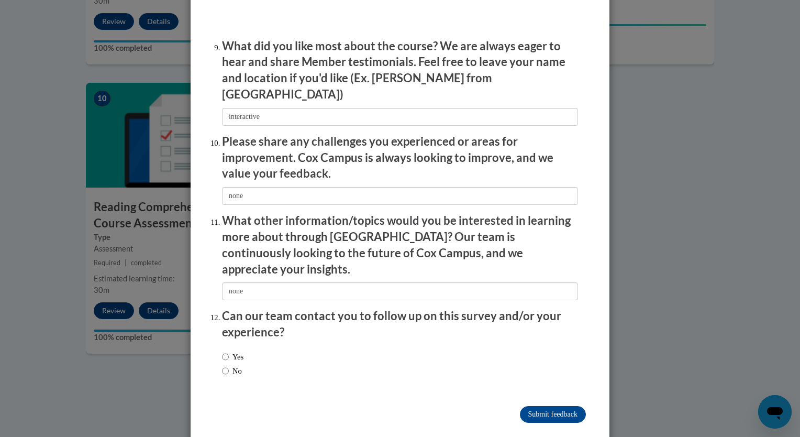
click at [226, 365] on label "No" at bounding box center [232, 371] width 20 height 12
click at [226, 365] on input "No" at bounding box center [225, 371] width 7 height 12
radio input "true"
click at [547, 406] on input "Submit feedback" at bounding box center [553, 414] width 66 height 17
